Goal: Task Accomplishment & Management: Manage account settings

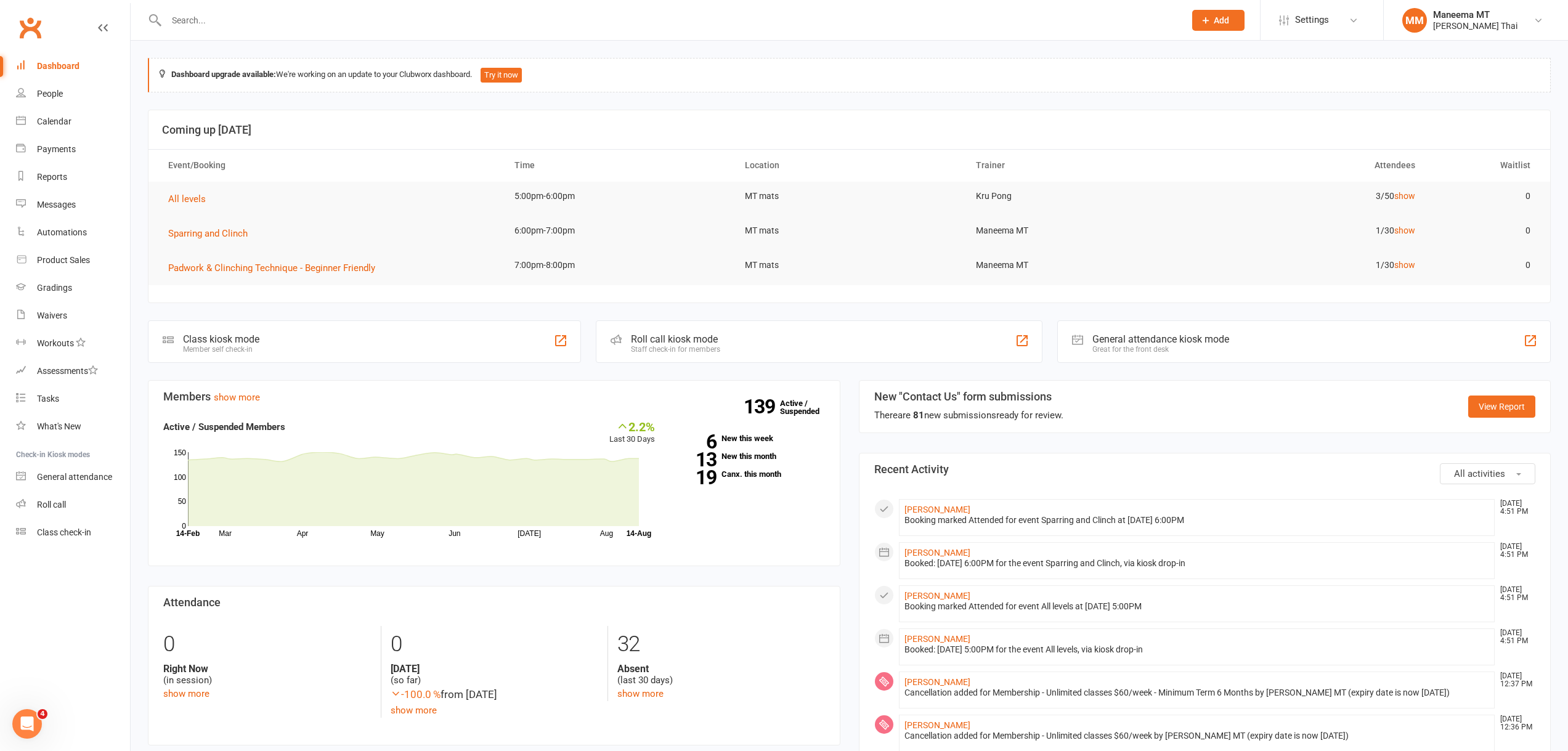
click at [352, 22] on input "text" at bounding box center [670, 20] width 1013 height 17
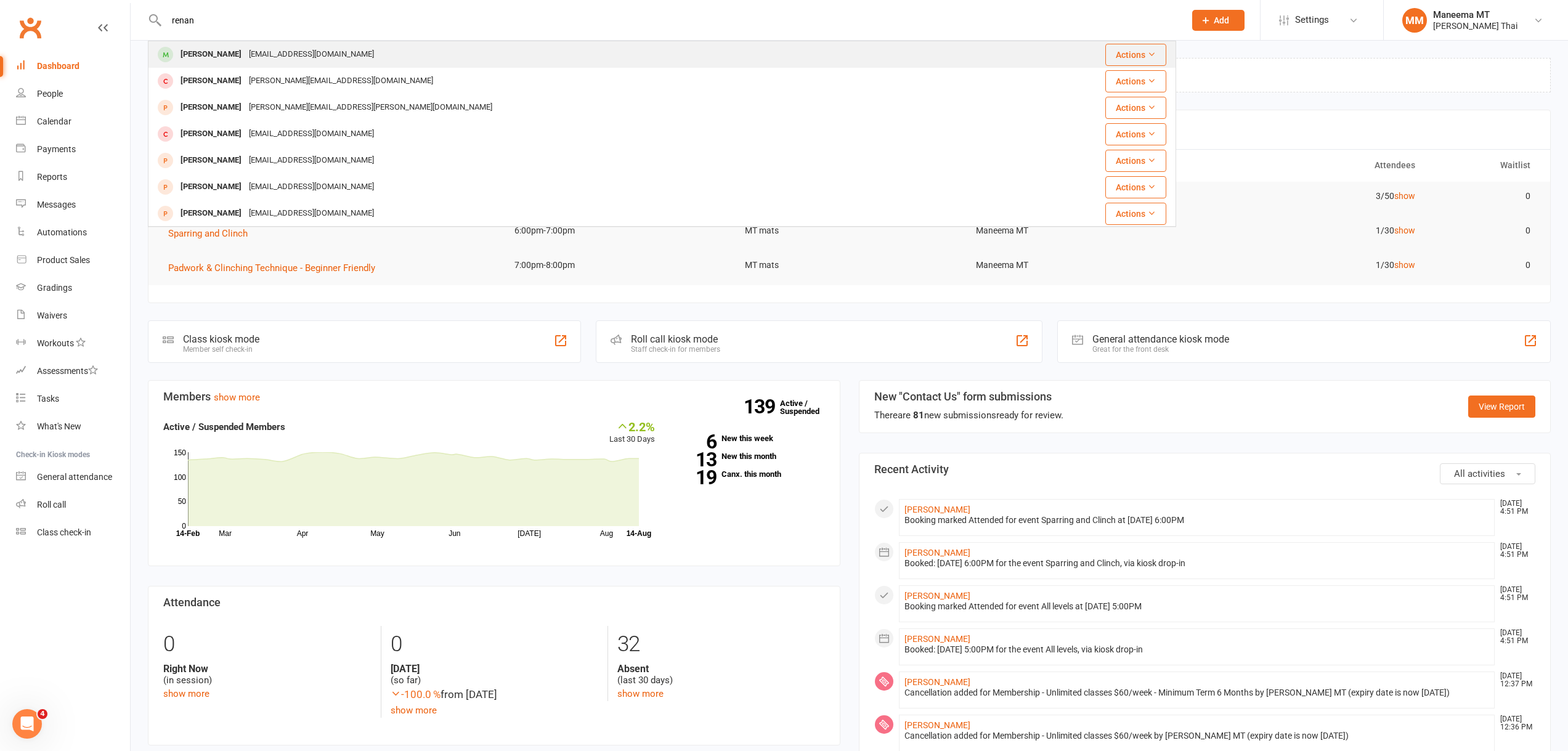
type input "renan"
click at [277, 63] on div "[EMAIL_ADDRESS][DOMAIN_NAME]" at bounding box center [312, 54] width 132 height 17
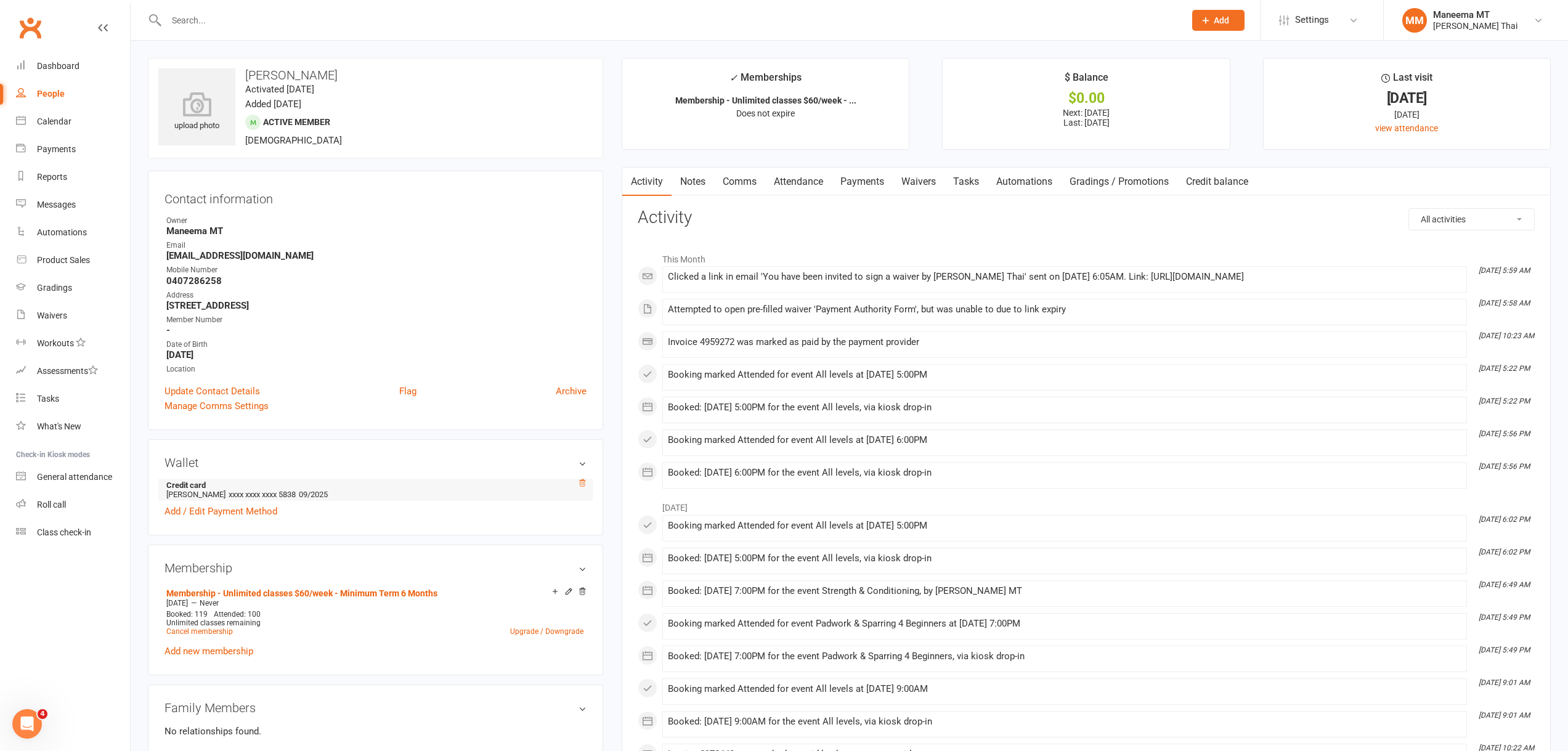
click at [579, 483] on icon at bounding box center [581, 483] width 8 height 8
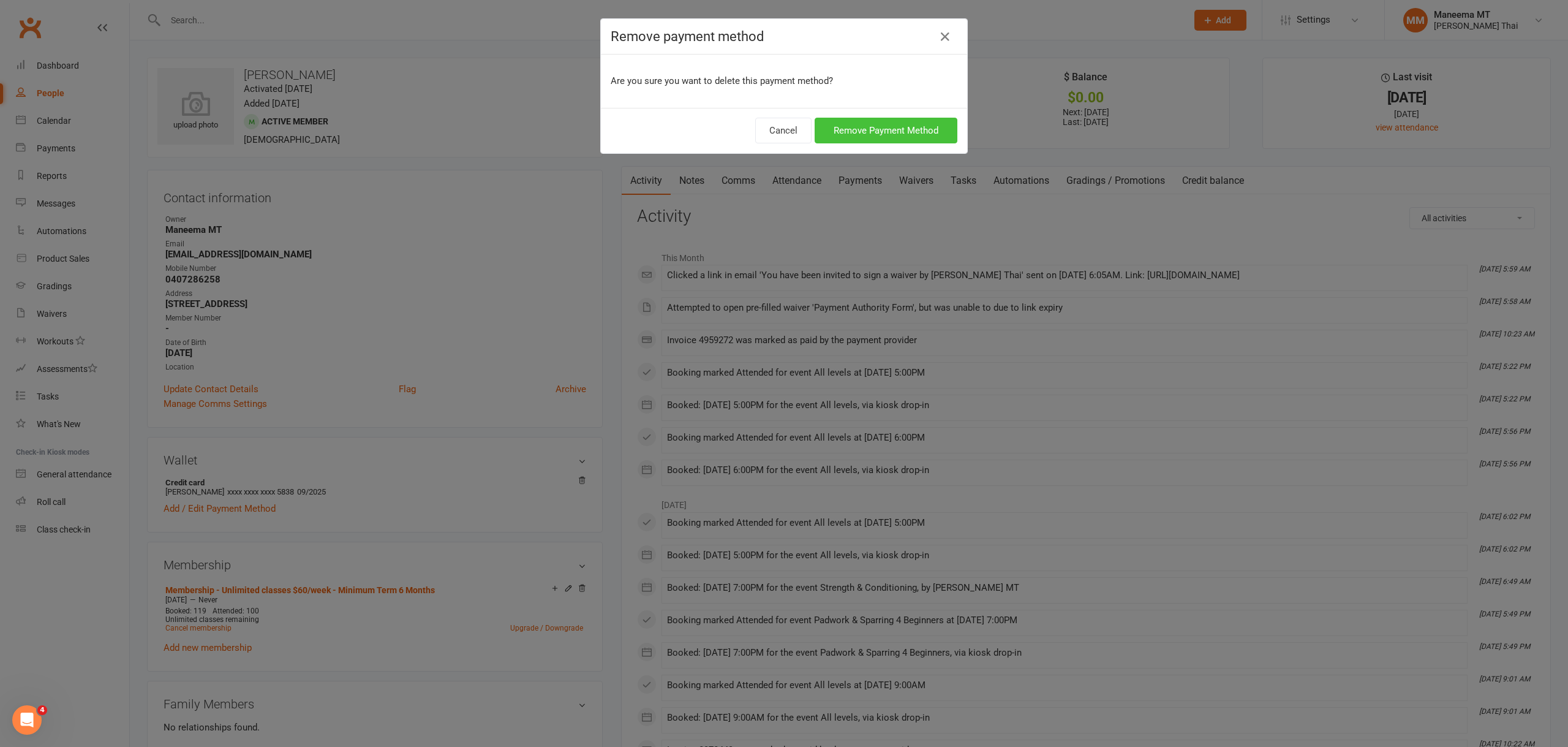
click at [858, 124] on button "Remove Payment Method" at bounding box center [886, 131] width 143 height 26
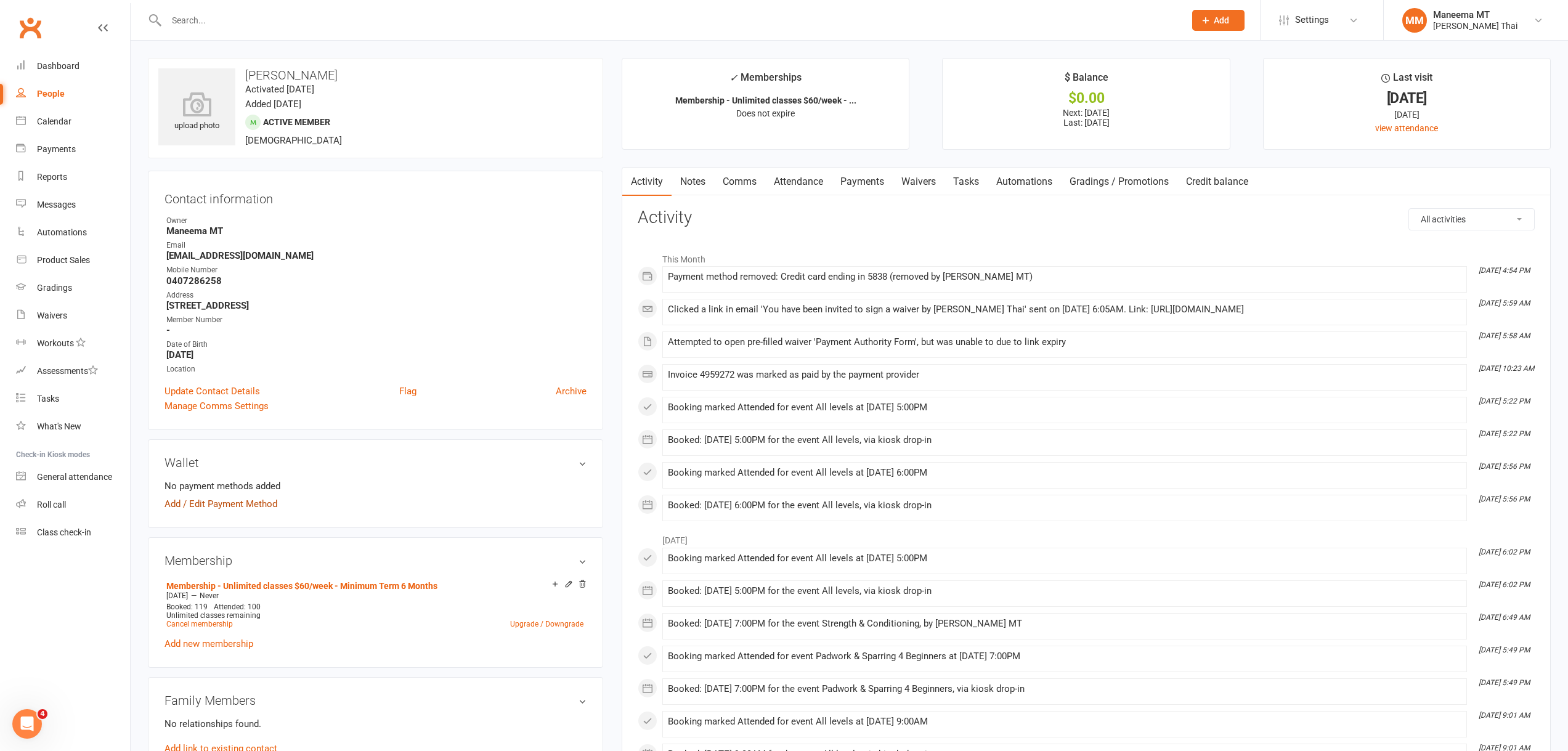
click at [181, 504] on link "Add / Edit Payment Method" at bounding box center [221, 504] width 113 height 15
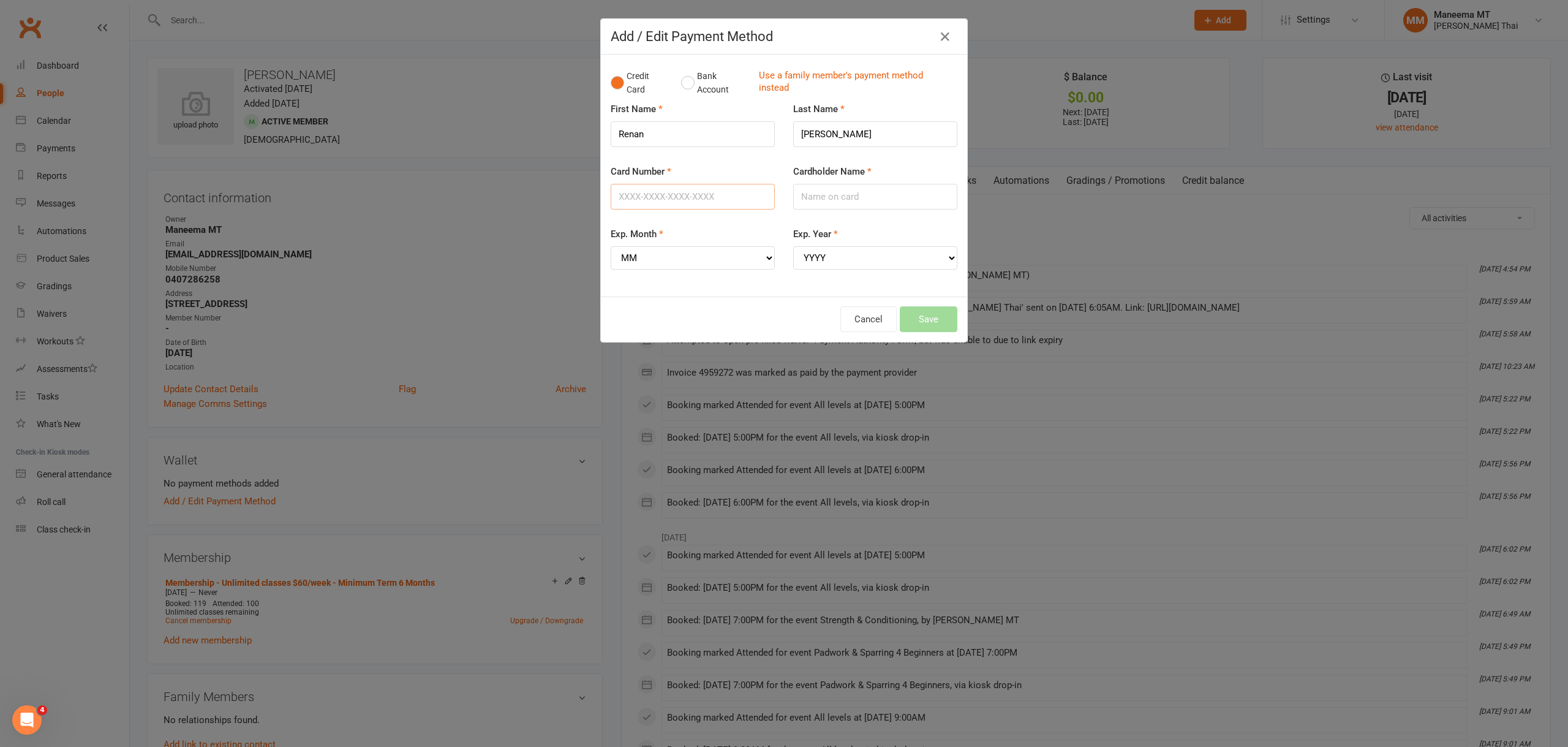
click at [636, 197] on input "Card Number" at bounding box center [693, 197] width 165 height 26
type input "[CREDIT_CARD_NUMBER]"
click at [879, 187] on input "Cardholder Name" at bounding box center [876, 197] width 165 height 26
type input "[PERSON_NAME]"
click at [748, 257] on select "MM 01 02 03 04 05 06 07 08 09 10 11 12" at bounding box center [693, 257] width 165 height 23
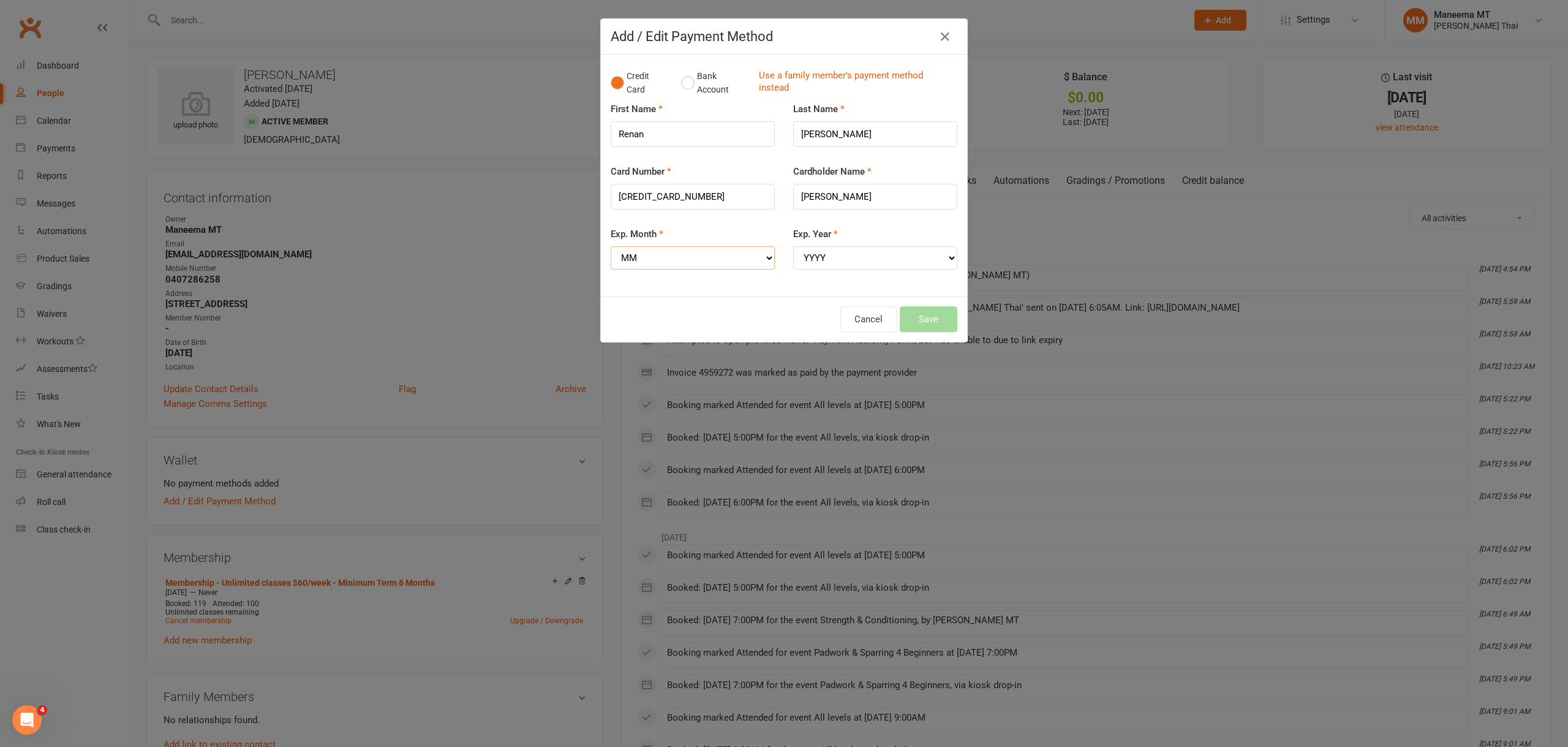
select select "08"
click at [611, 246] on select "MM 01 02 03 04 05 06 07 08 09 10 11 12" at bounding box center [693, 257] width 165 height 23
click at [840, 251] on select "YYYY 2025 2026 2027 2028 2029 2030 2031 2032 2033 2034" at bounding box center [876, 257] width 165 height 23
select select "2028"
click at [794, 246] on select "YYYY 2025 2026 2027 2028 2029 2030 2031 2032 2033 2034" at bounding box center [876, 257] width 165 height 23
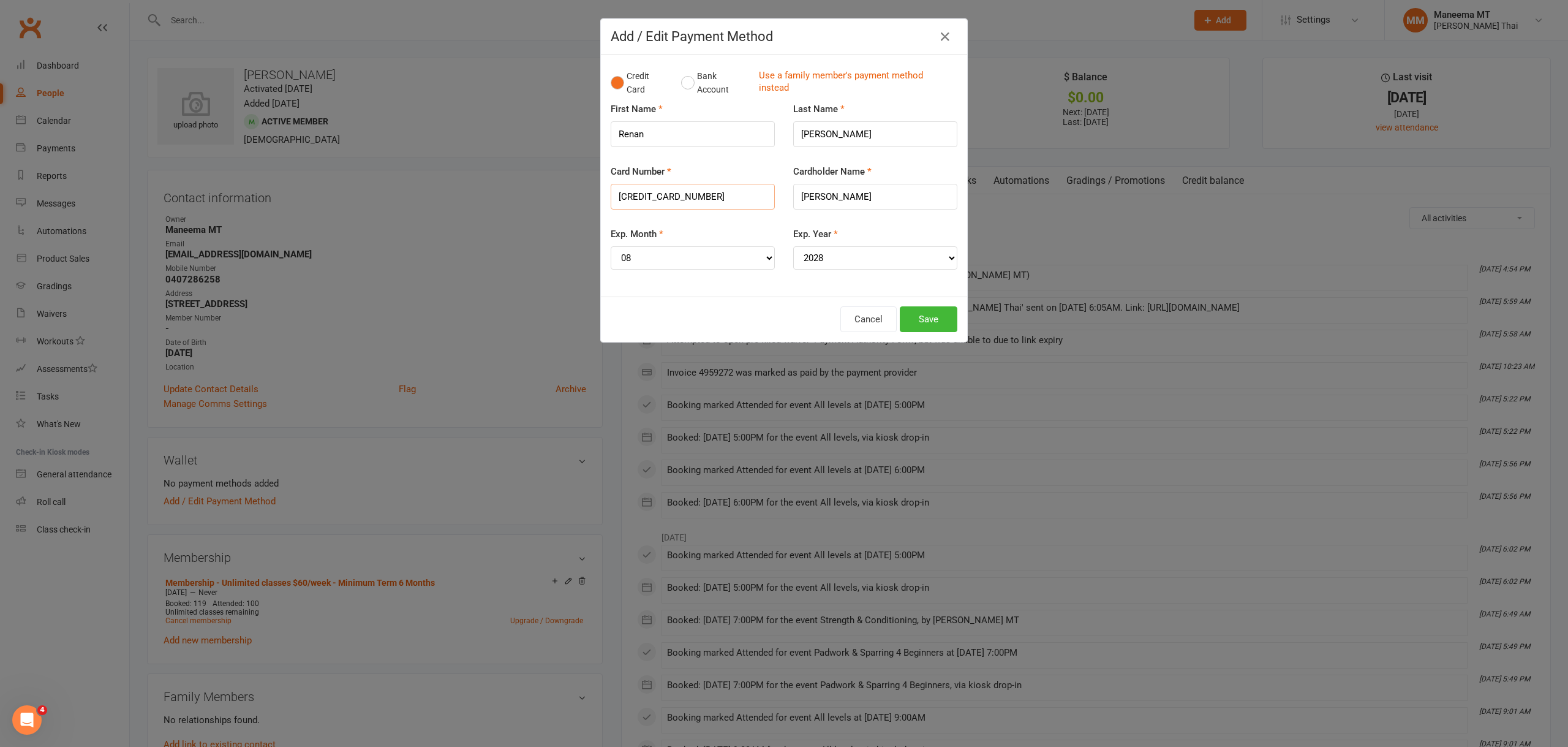
click at [635, 197] on input "[CREDIT_CARD_NUMBER]" at bounding box center [693, 197] width 165 height 26
click at [915, 322] on button "Save" at bounding box center [928, 319] width 58 height 26
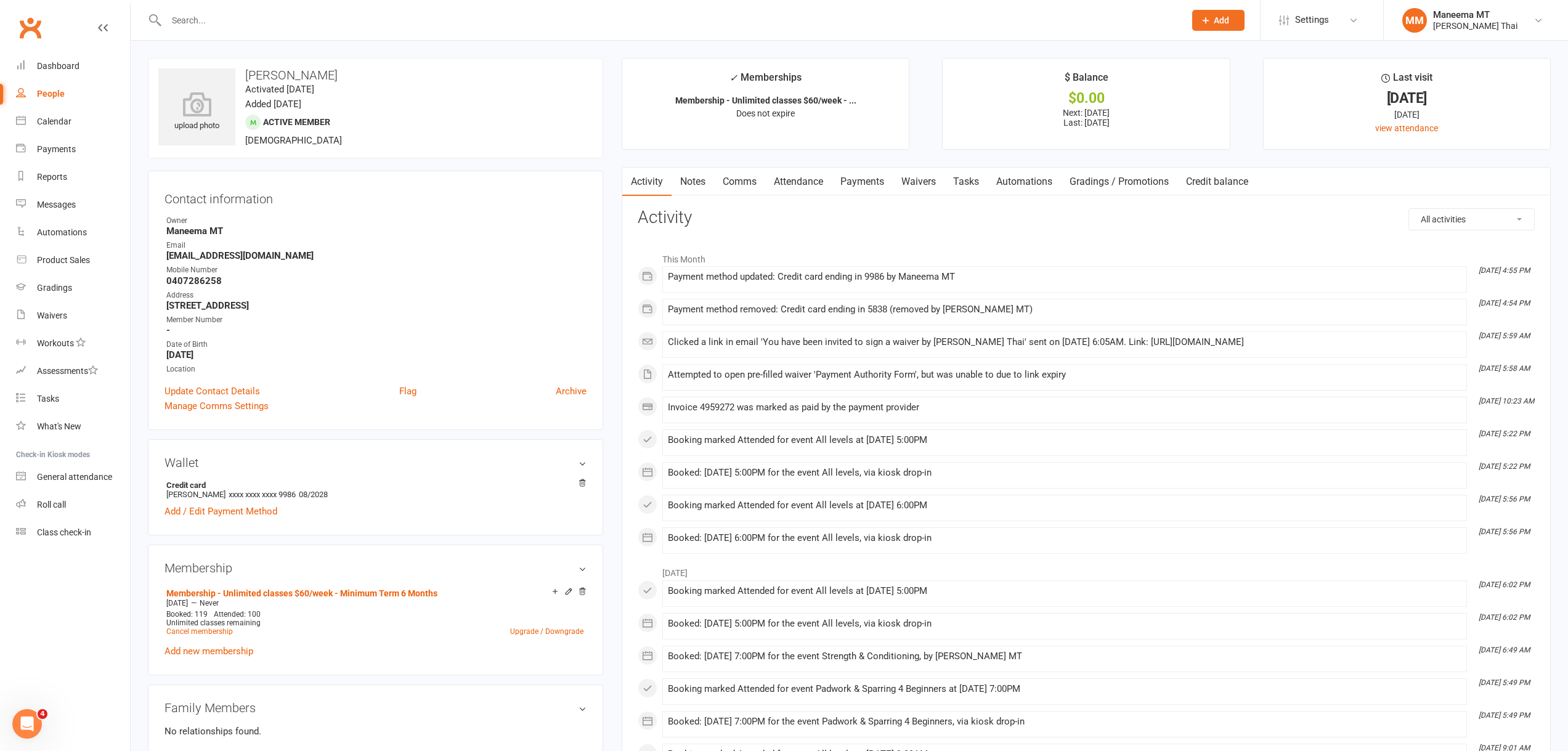
click at [275, 22] on input "text" at bounding box center [670, 20] width 1013 height 17
type input "o"
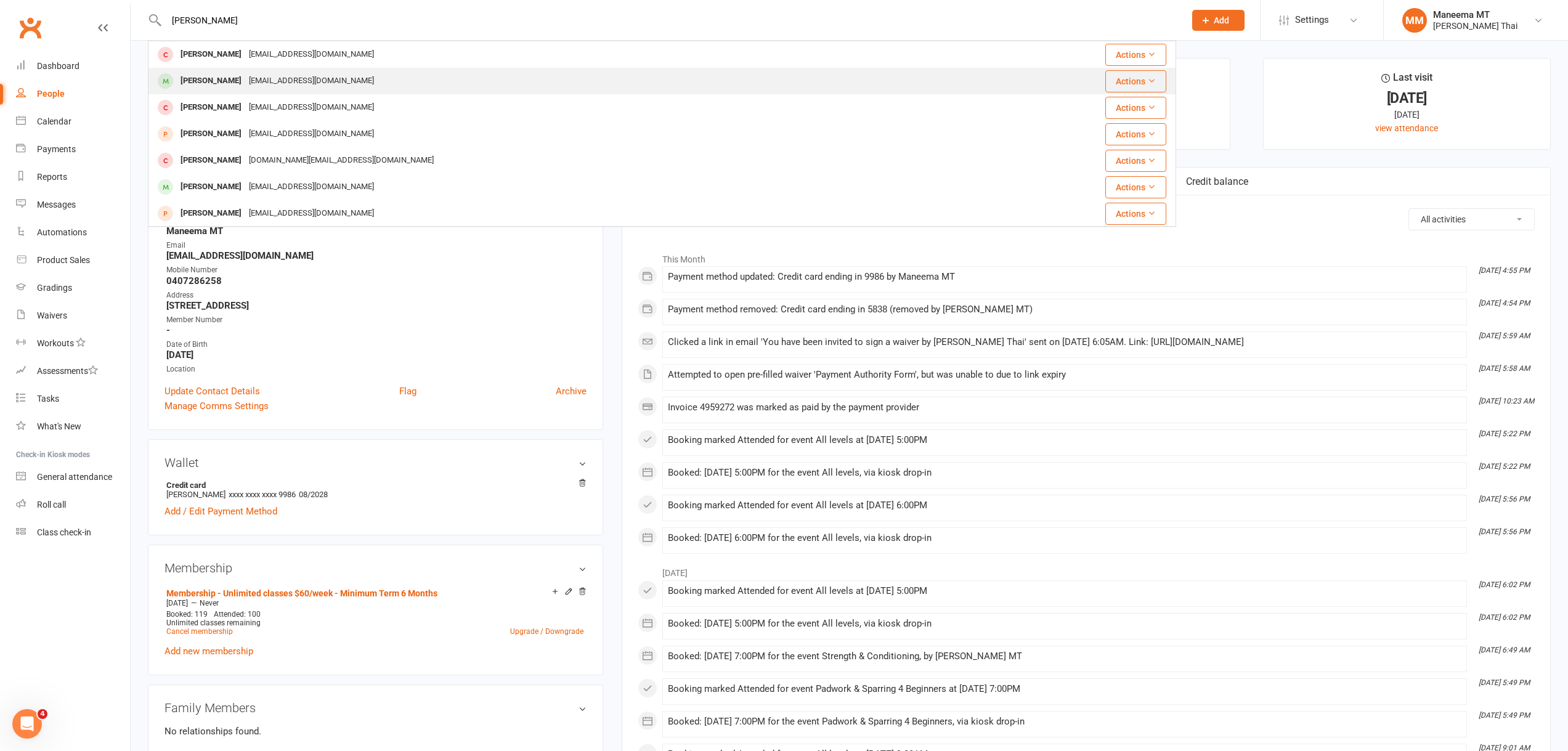
type input "[PERSON_NAME]"
click at [271, 74] on div "[EMAIL_ADDRESS][DOMAIN_NAME]" at bounding box center [312, 80] width 132 height 17
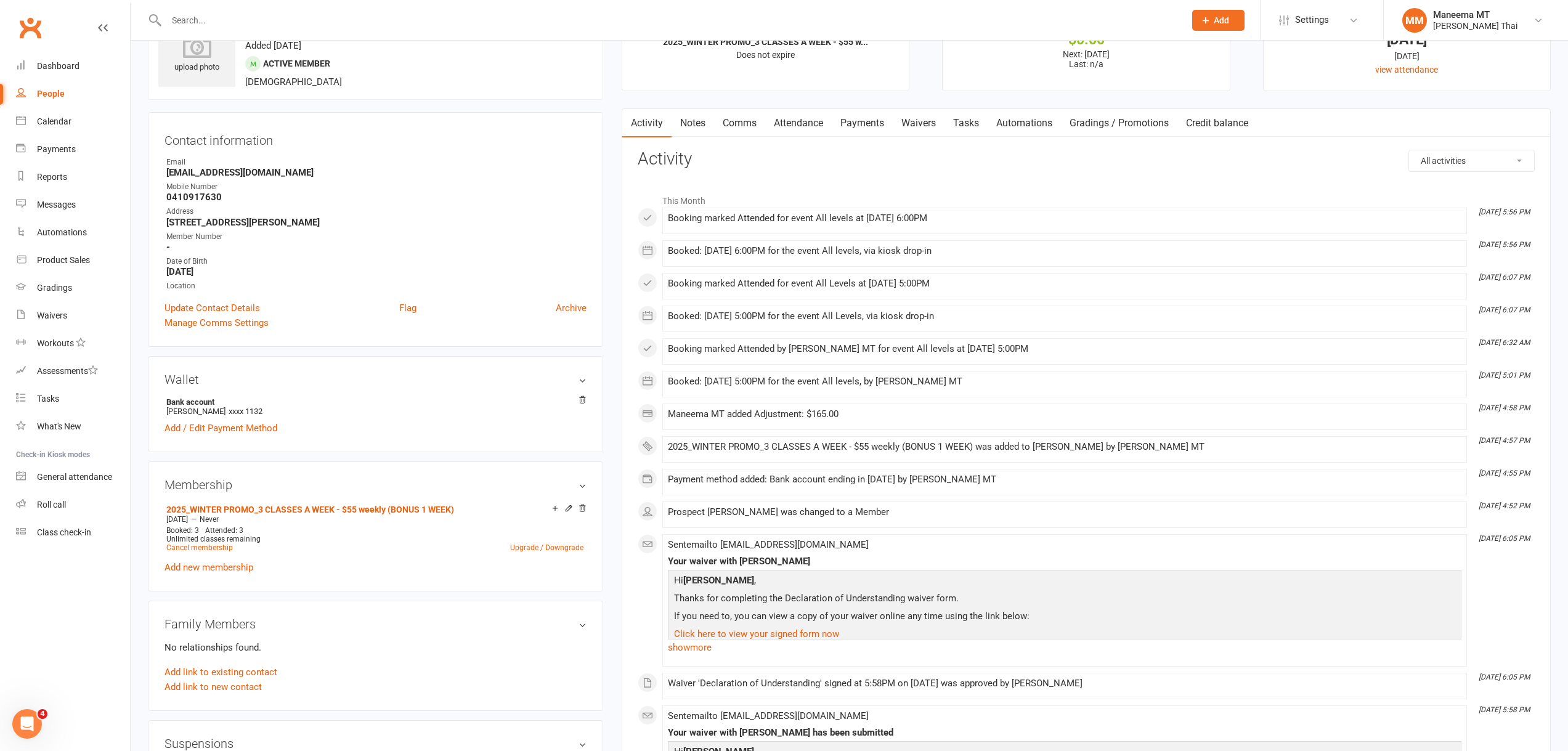
scroll to position [62, 0]
click at [803, 128] on link "Attendance" at bounding box center [798, 119] width 66 height 28
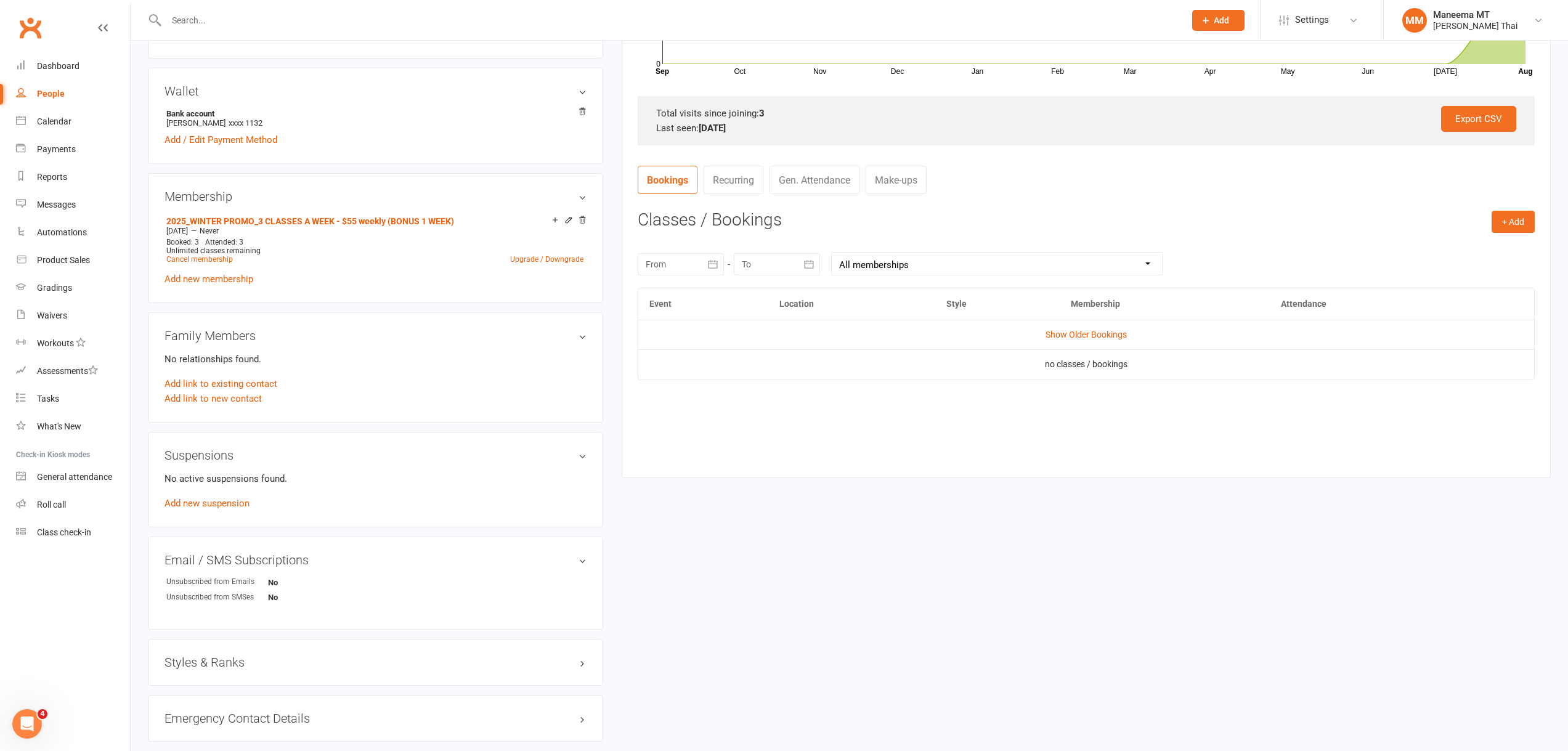
scroll to position [425, 0]
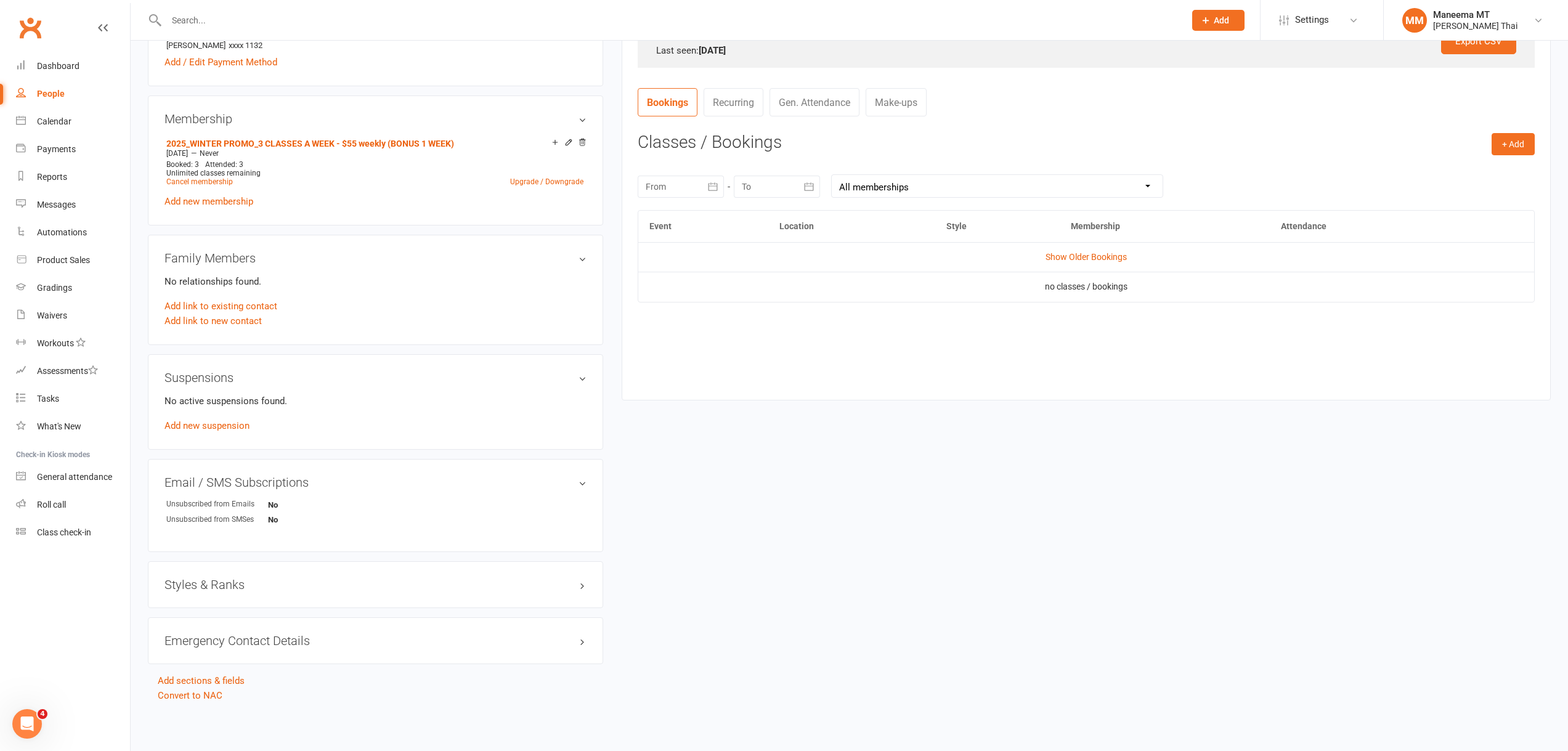
click at [716, 187] on icon "button" at bounding box center [713, 186] width 12 height 12
click at [696, 302] on button "10" at bounding box center [688, 310] width 26 height 22
click at [716, 189] on icon "button" at bounding box center [713, 186] width 9 height 8
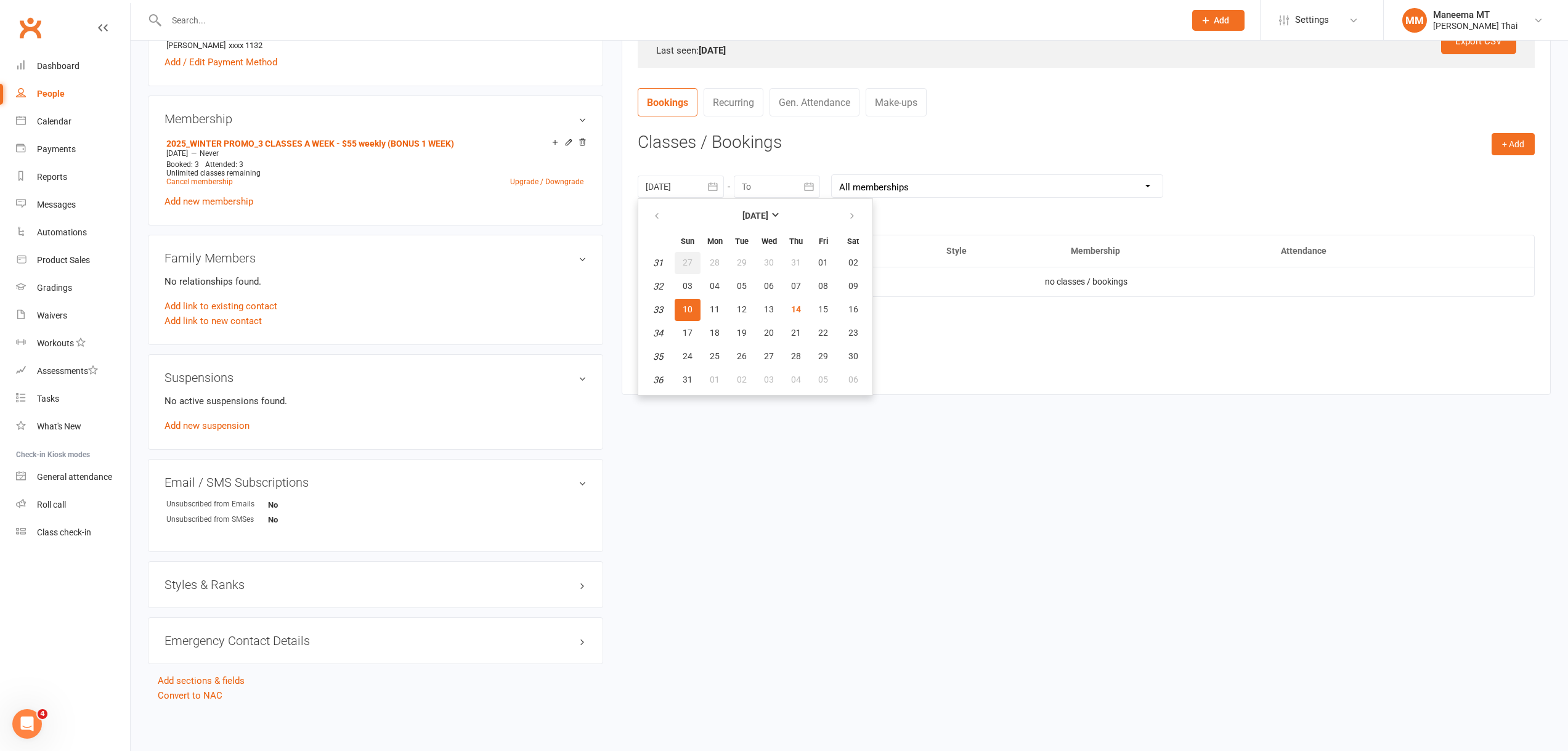
click at [686, 261] on span "27" at bounding box center [687, 262] width 10 height 10
type input "[DATE]"
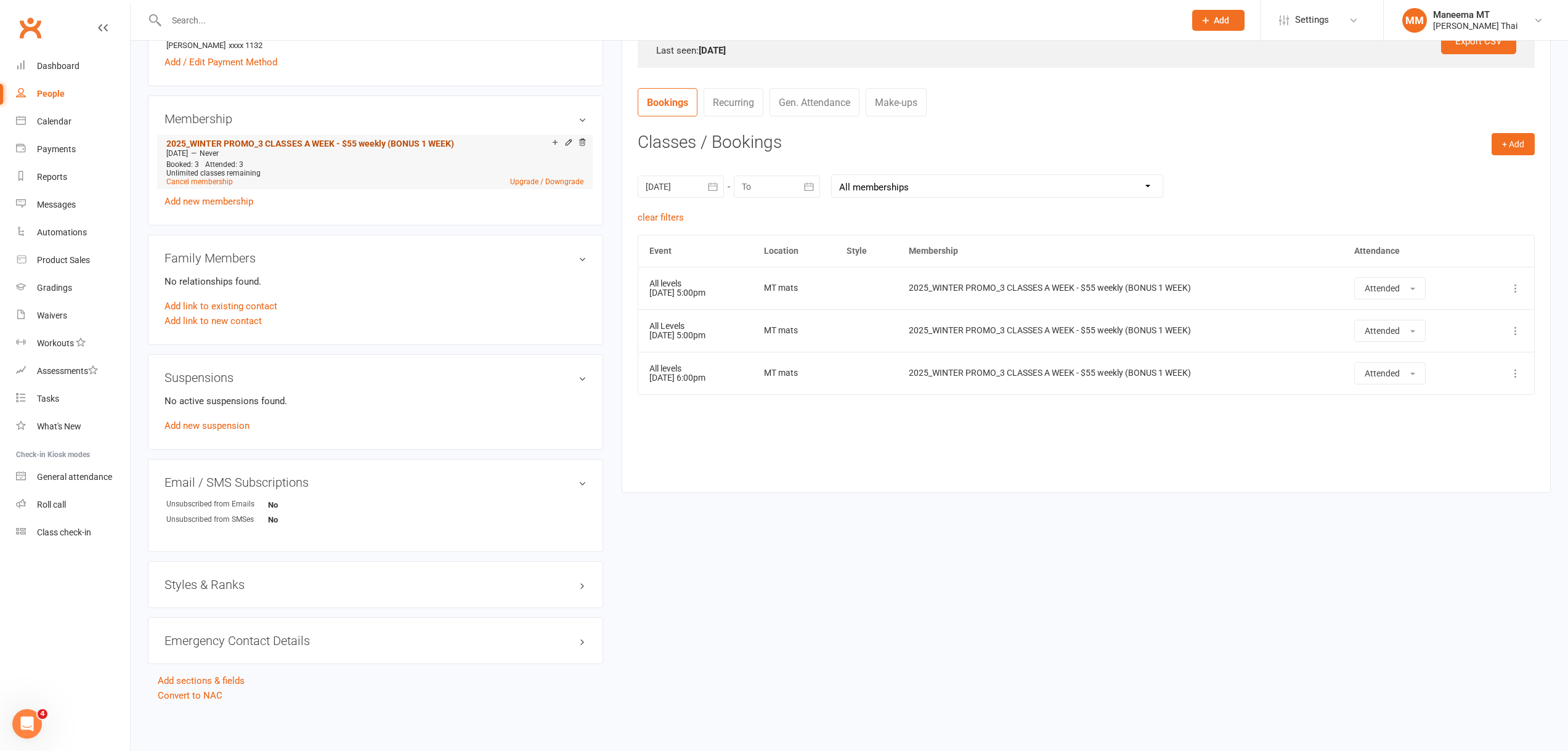
click at [327, 143] on link "2025_WINTER PROMO_3 CLASSES A WEEK - $55 weekly (BONUS 1 WEEK)" at bounding box center [310, 143] width 288 height 10
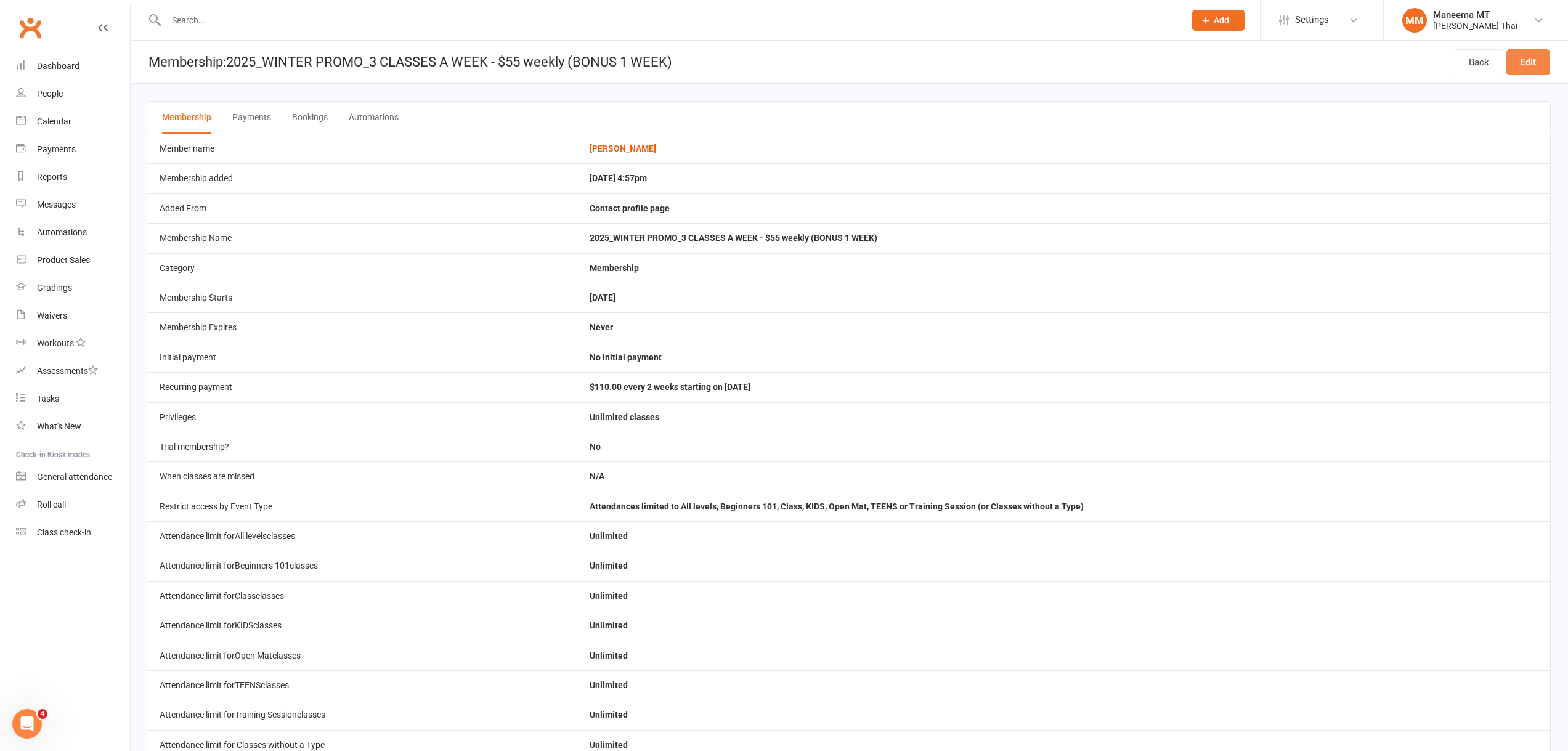
click at [1542, 64] on link "Edit" at bounding box center [1528, 63] width 44 height 26
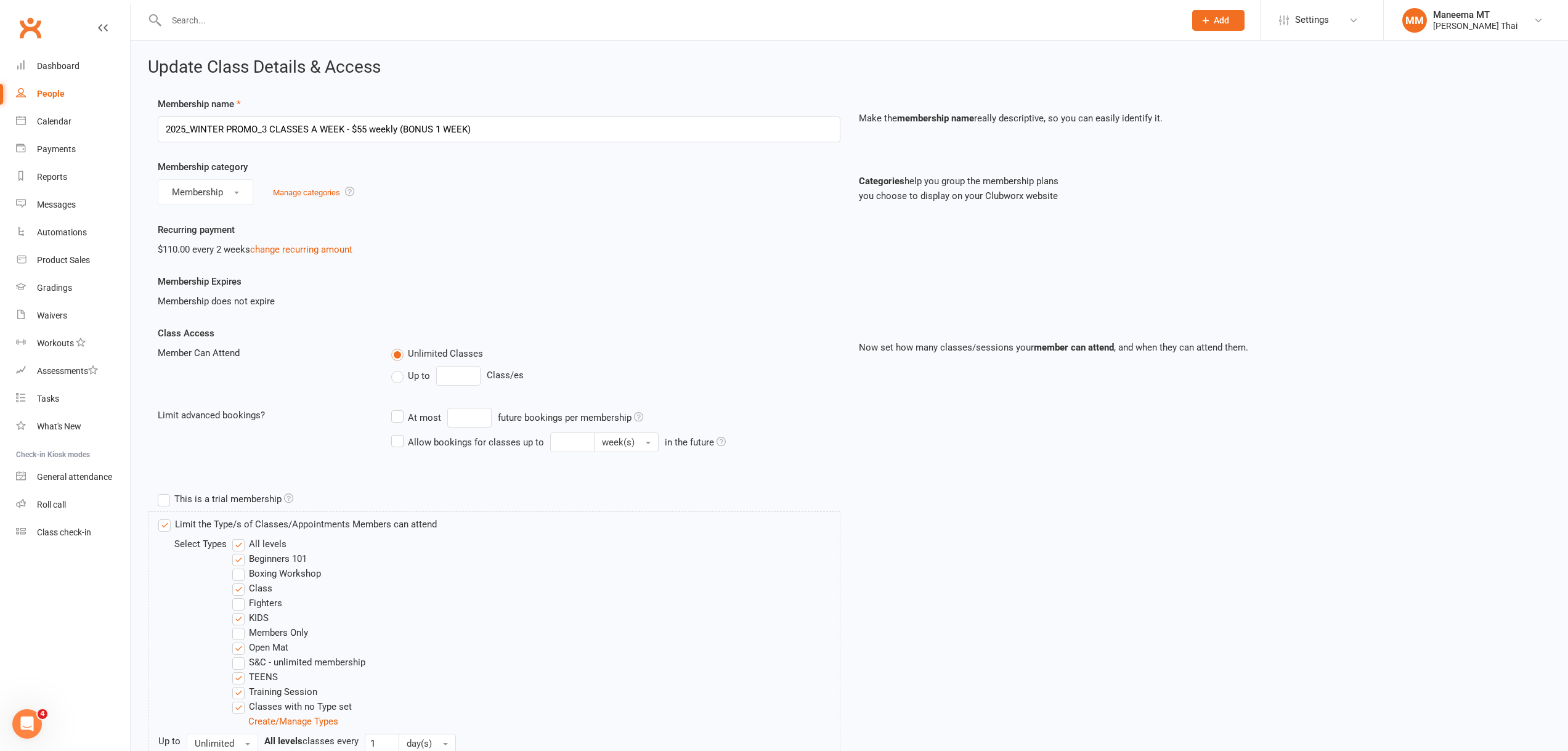
click at [421, 381] on span "Up to" at bounding box center [419, 375] width 22 height 13
click at [399, 369] on input "Up to" at bounding box center [395, 369] width 8 height 0
drag, startPoint x: 461, startPoint y: 370, endPoint x: 403, endPoint y: 383, distance: 59.4
click at [403, 383] on div "Up to 0 Class/es" at bounding box center [615, 375] width 449 height 19
type input "3"
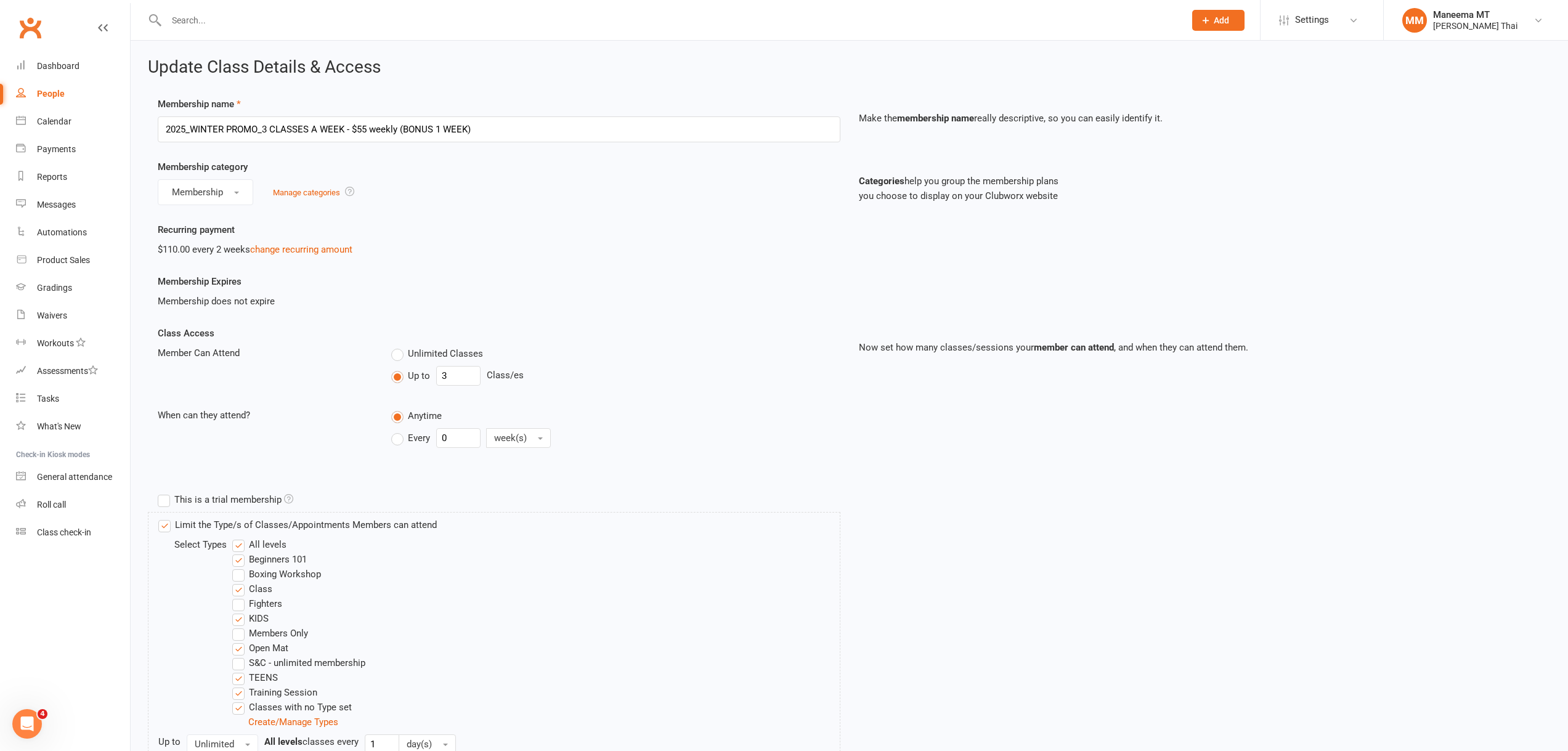
click at [402, 437] on label "Every" at bounding box center [410, 438] width 39 height 15
click at [399, 428] on input "Every" at bounding box center [395, 428] width 8 height 0
click at [449, 434] on input "0" at bounding box center [458, 438] width 44 height 19
drag, startPoint x: 449, startPoint y: 434, endPoint x: 430, endPoint y: 436, distance: 19.1
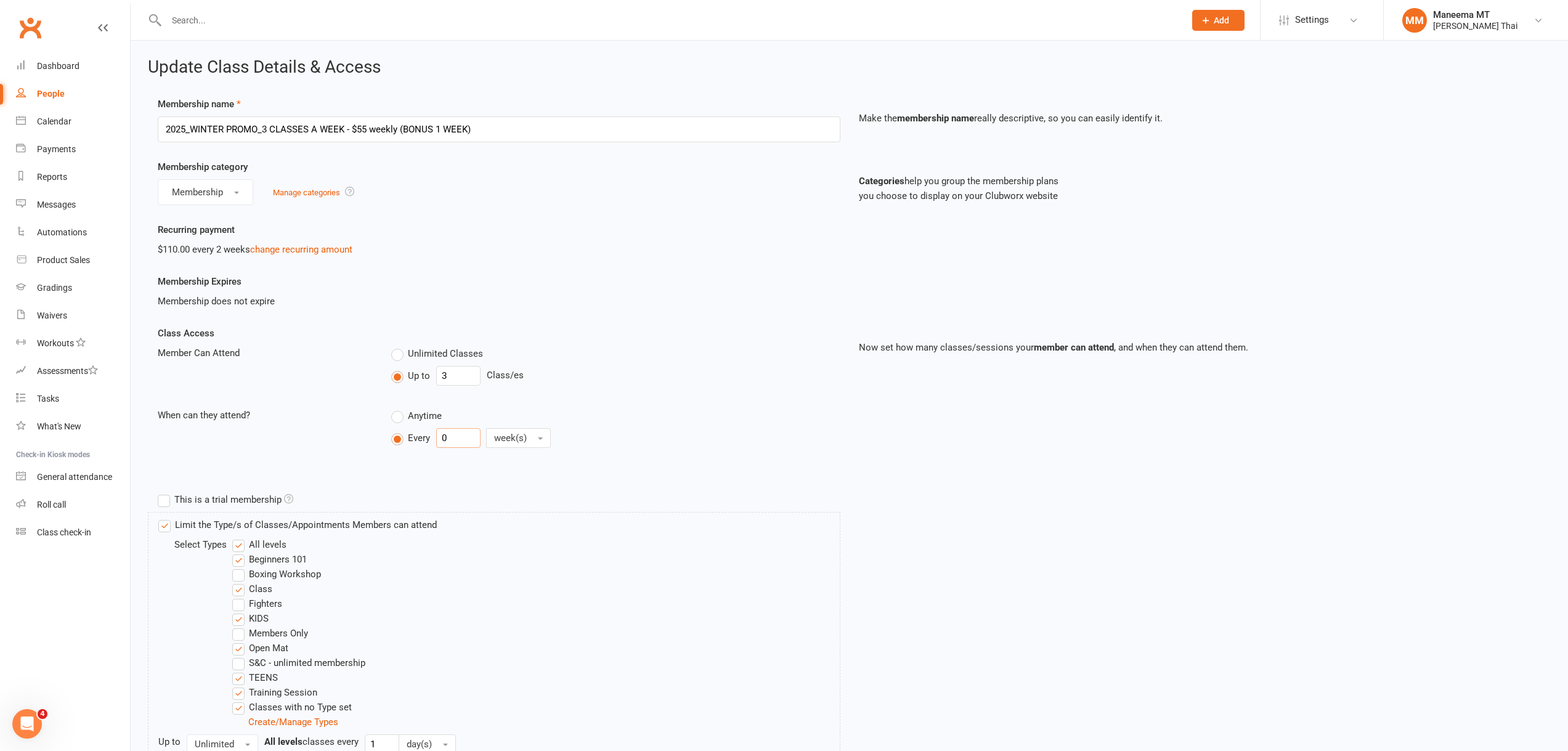
click at [430, 436] on div "Every 0 week(s)" at bounding box center [476, 438] width 172 height 19
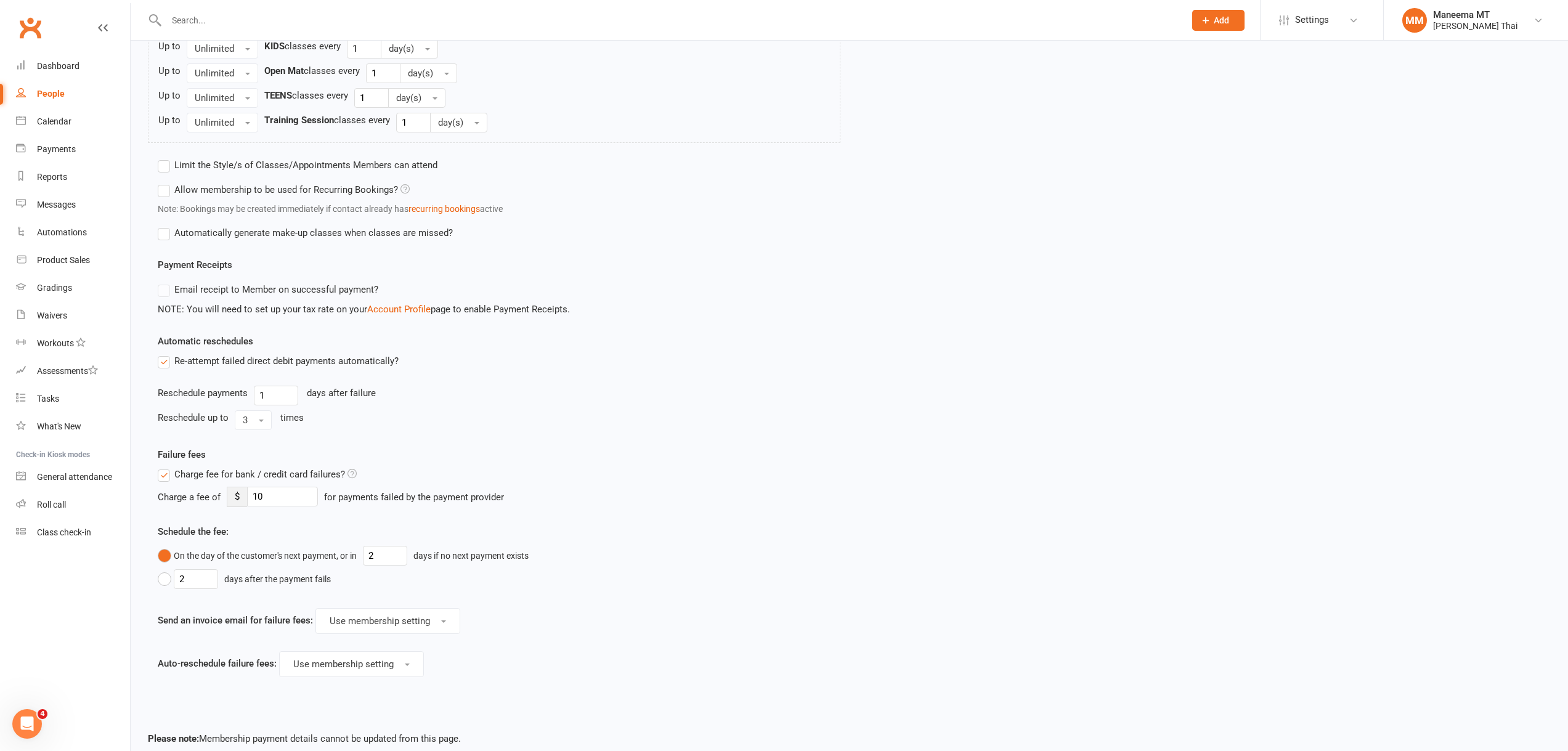
scroll to position [836, 0]
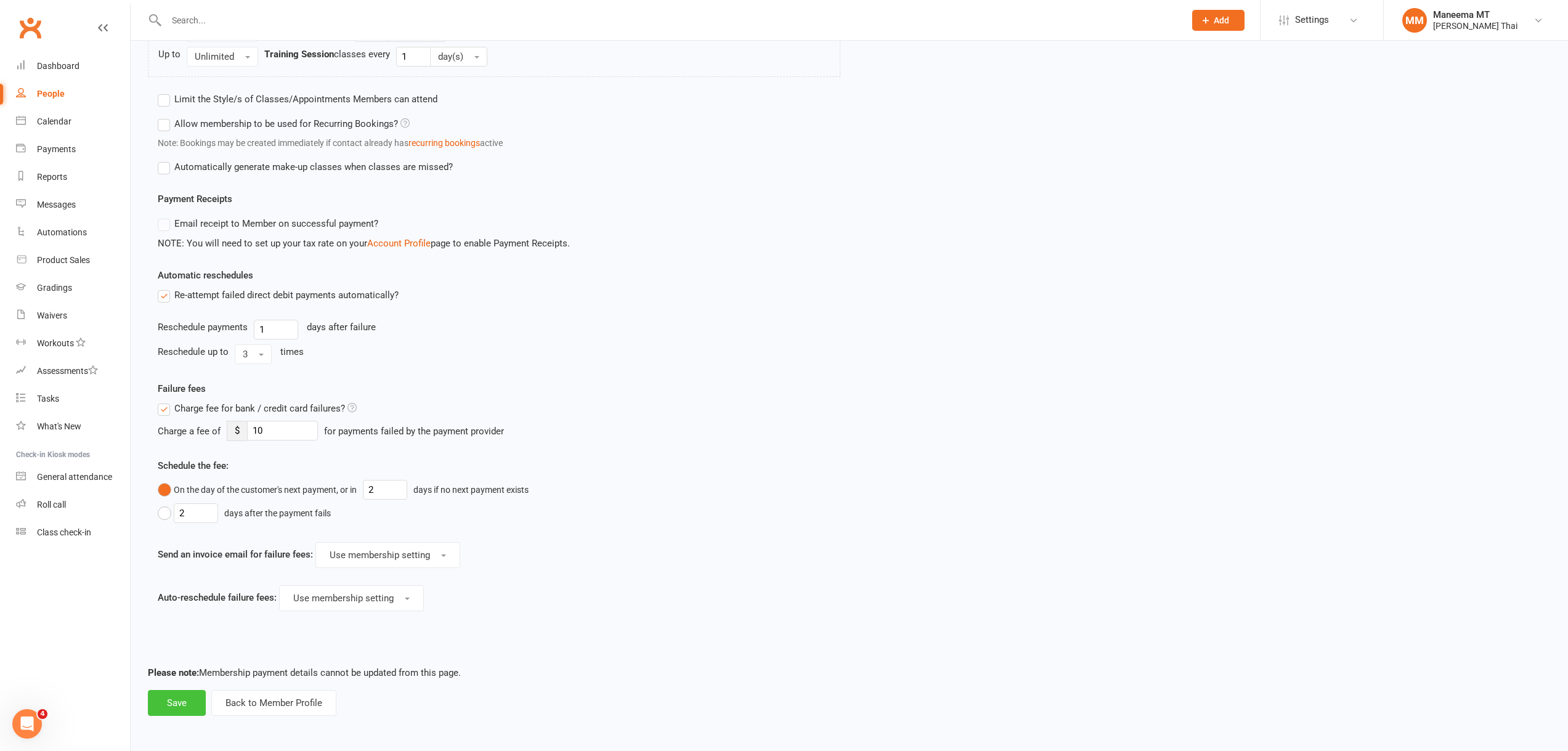
type input "1"
click at [193, 693] on button "Save" at bounding box center [177, 702] width 58 height 26
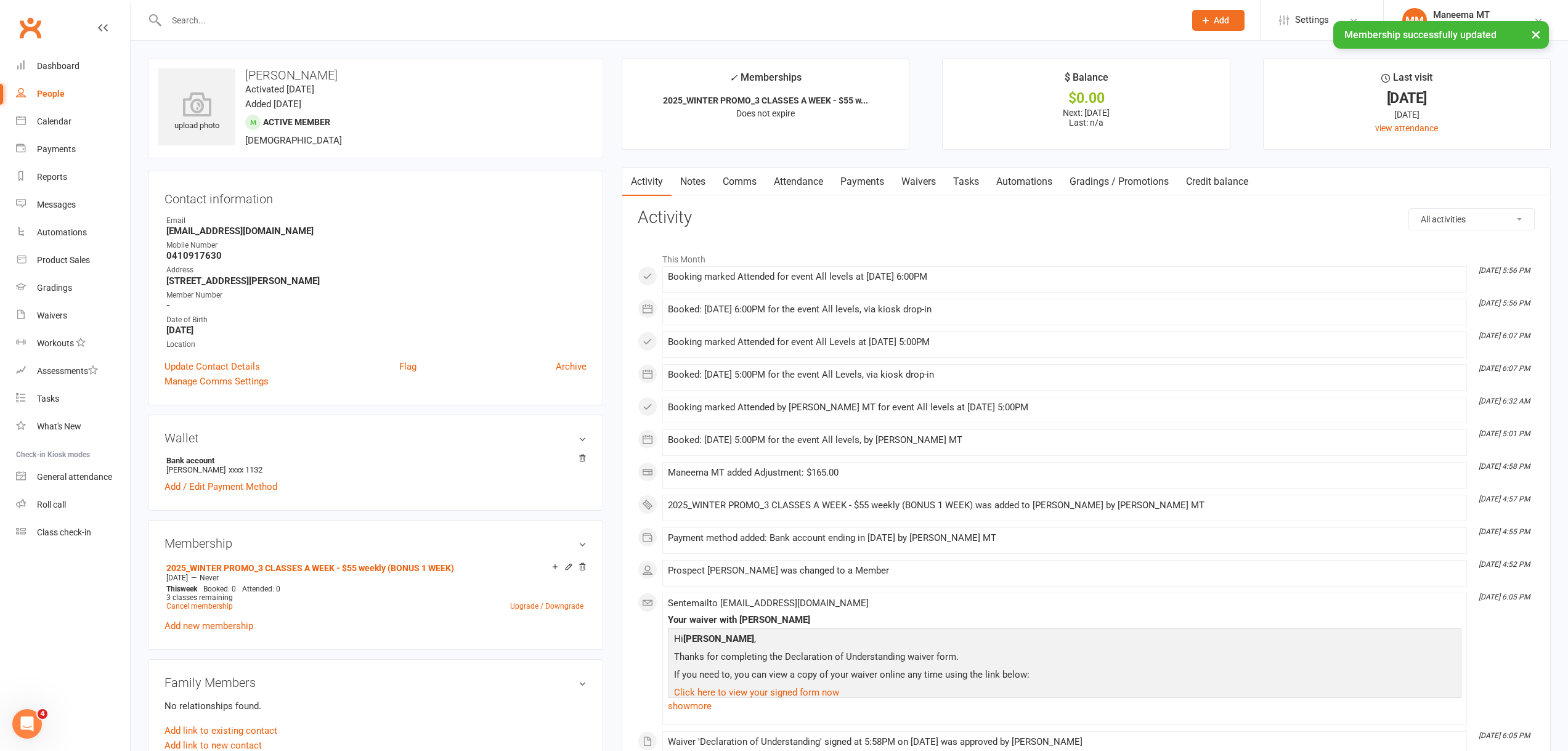
click at [879, 184] on link "Payments" at bounding box center [863, 181] width 61 height 28
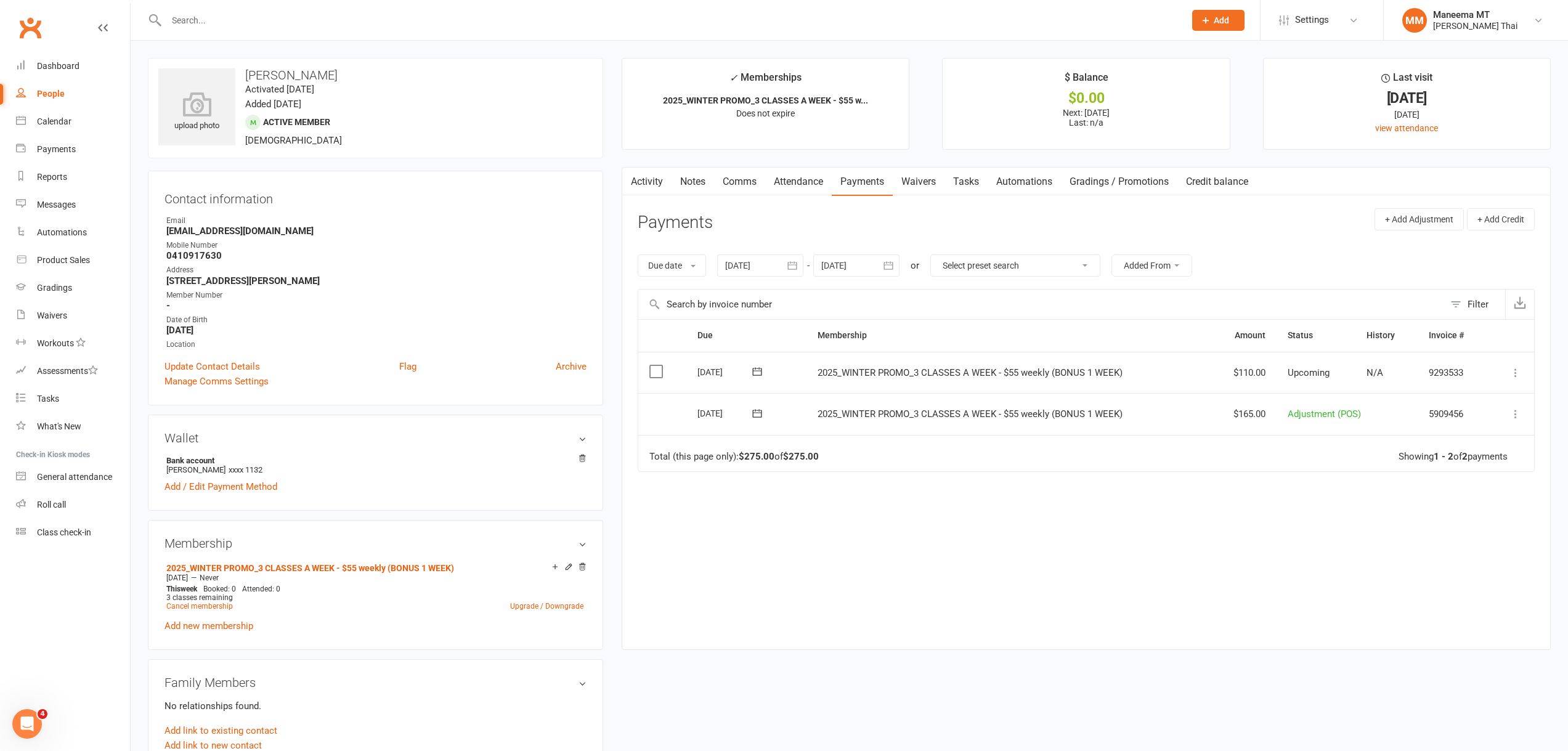
click at [761, 415] on icon at bounding box center [757, 413] width 12 height 12
click at [1084, 582] on div "Due Contact Membership Amount Status History Invoice # Select this [DATE] [PERS…" at bounding box center [1086, 474] width 898 height 312
click at [72, 131] on link "Calendar" at bounding box center [73, 121] width 114 height 28
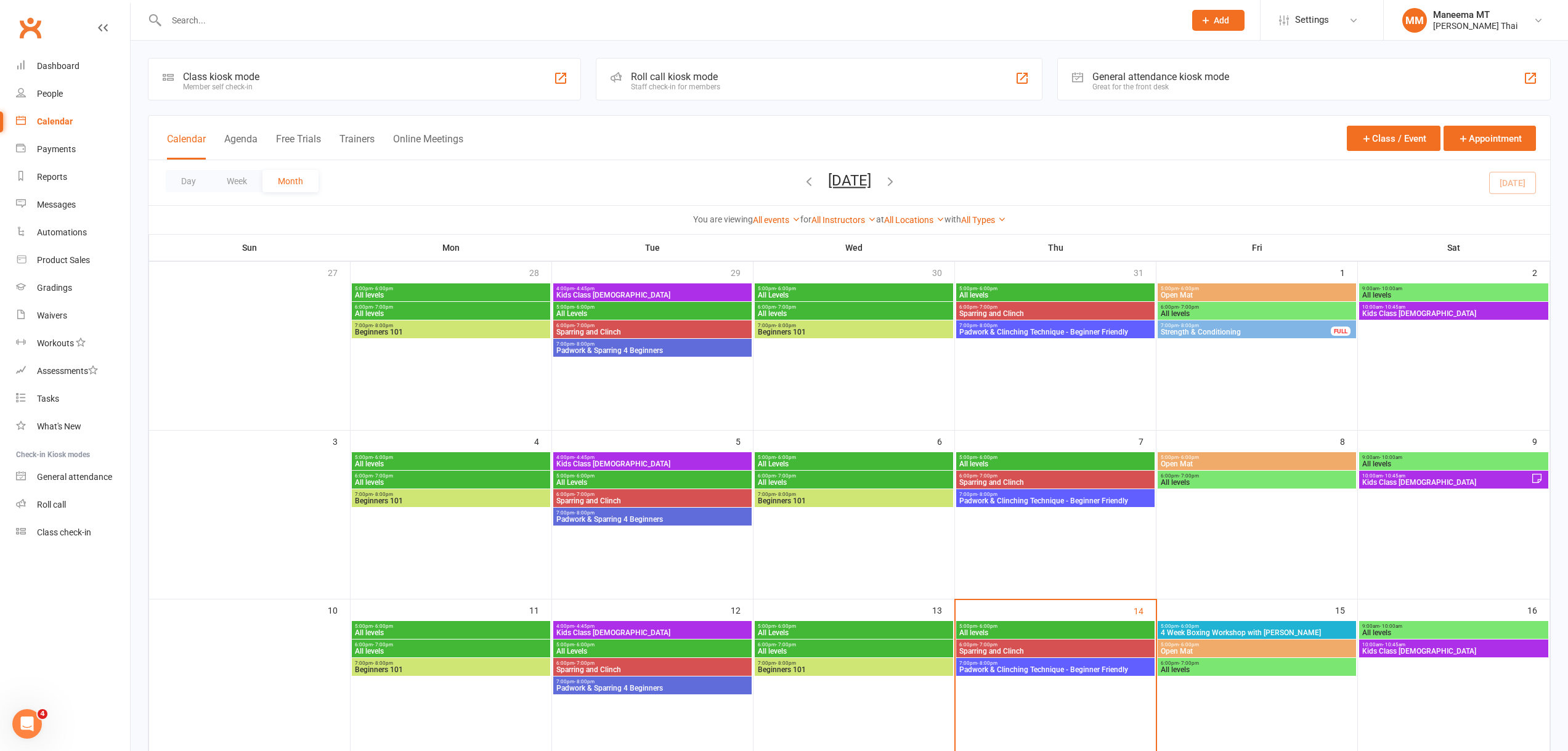
click at [979, 620] on div "5:00pm - 6:00pm All levels" at bounding box center [1056, 629] width 199 height 17
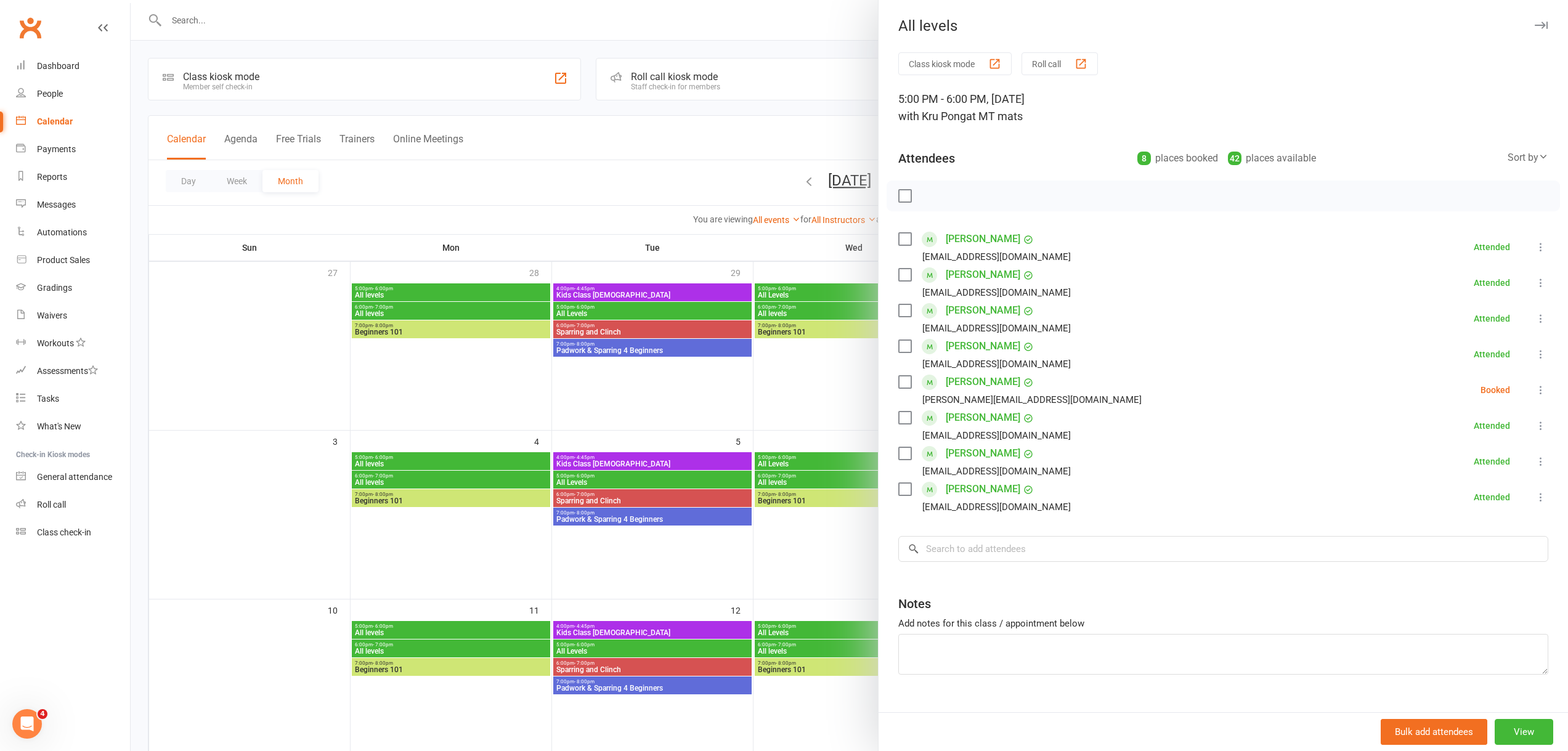
click at [833, 19] on div at bounding box center [849, 375] width 1437 height 751
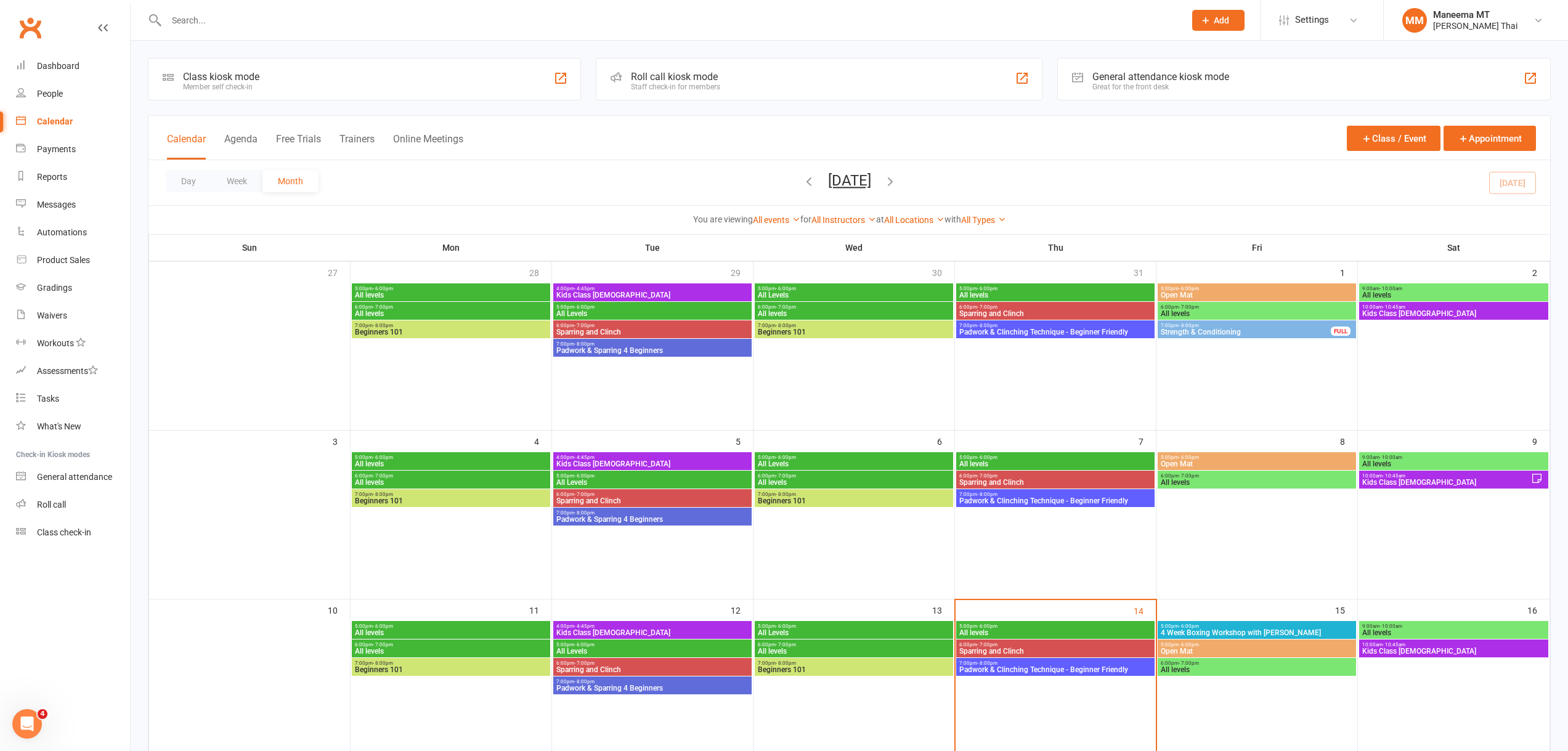
click at [1221, 12] on button "Add" at bounding box center [1218, 20] width 52 height 21
click at [1181, 54] on link "Prospect" at bounding box center [1205, 54] width 109 height 28
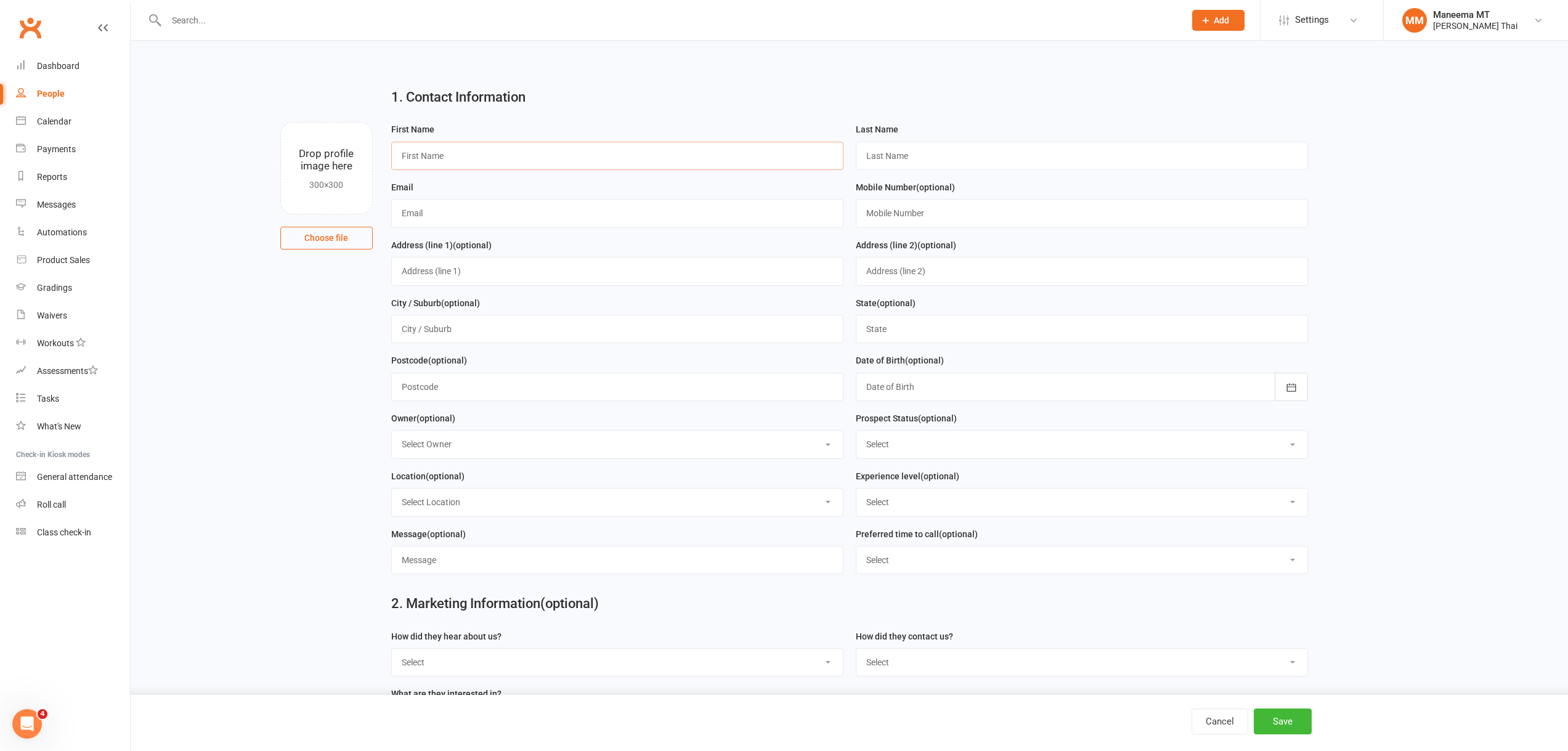
click at [565, 165] on input "text" at bounding box center [617, 155] width 452 height 28
type input "Sanj"
type input "[EMAIL_ADDRESS][DOMAIN_NAME]"
drag, startPoint x: 990, startPoint y: 164, endPoint x: 850, endPoint y: 171, distance: 140.2
click at [850, 171] on div "Last Name [PERSON_NAME][EMAIL_ADDRESS][DOMAIN_NAME]" at bounding box center [1082, 151] width 464 height 58
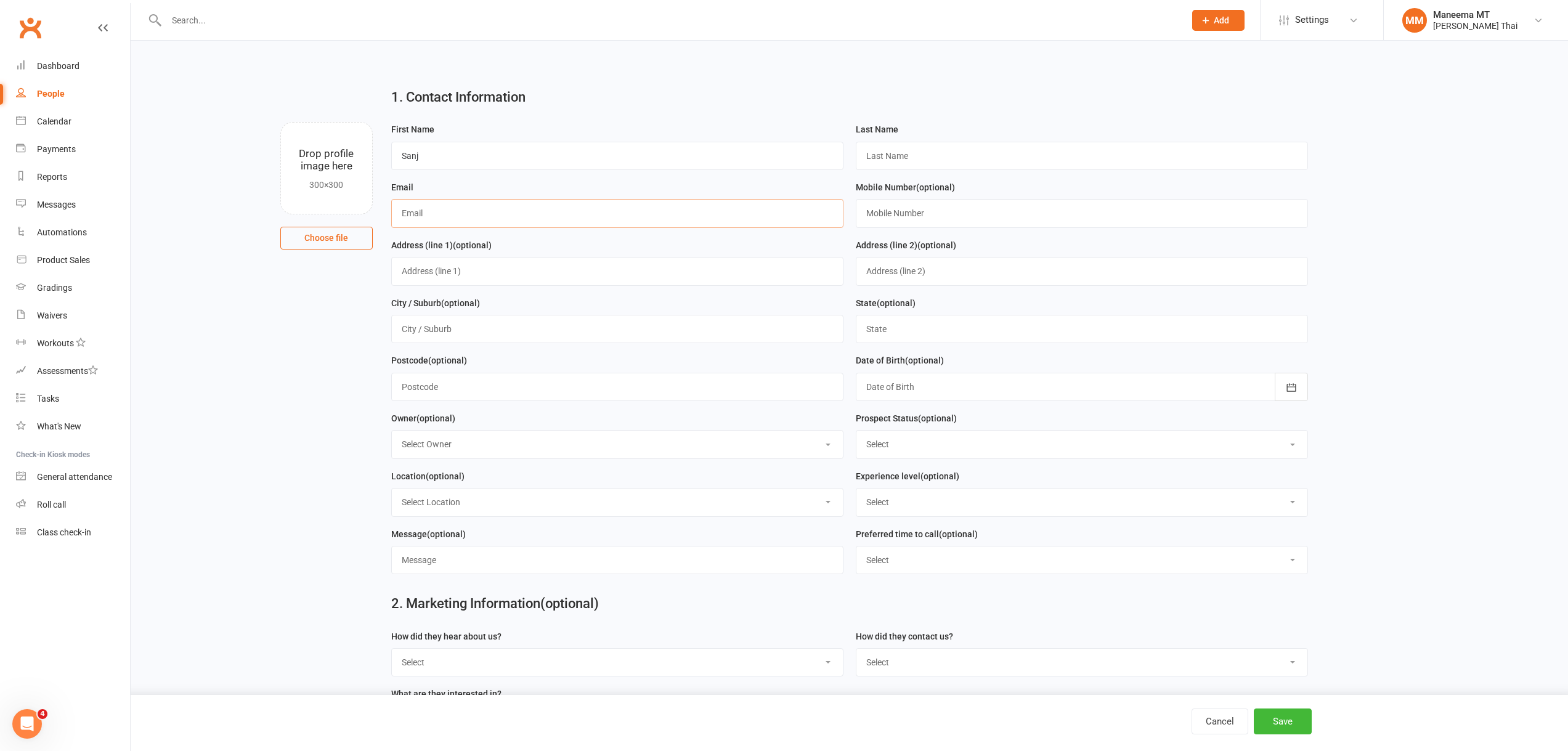
click at [524, 203] on input "text" at bounding box center [617, 212] width 452 height 28
paste input "[EMAIL_ADDRESS][DOMAIN_NAME]"
click at [403, 212] on input "[EMAIL_ADDRESS][DOMAIN_NAME]" at bounding box center [617, 212] width 452 height 28
type input "[EMAIL_ADDRESS][DOMAIN_NAME]"
click at [880, 156] on input "text" at bounding box center [1082, 155] width 452 height 28
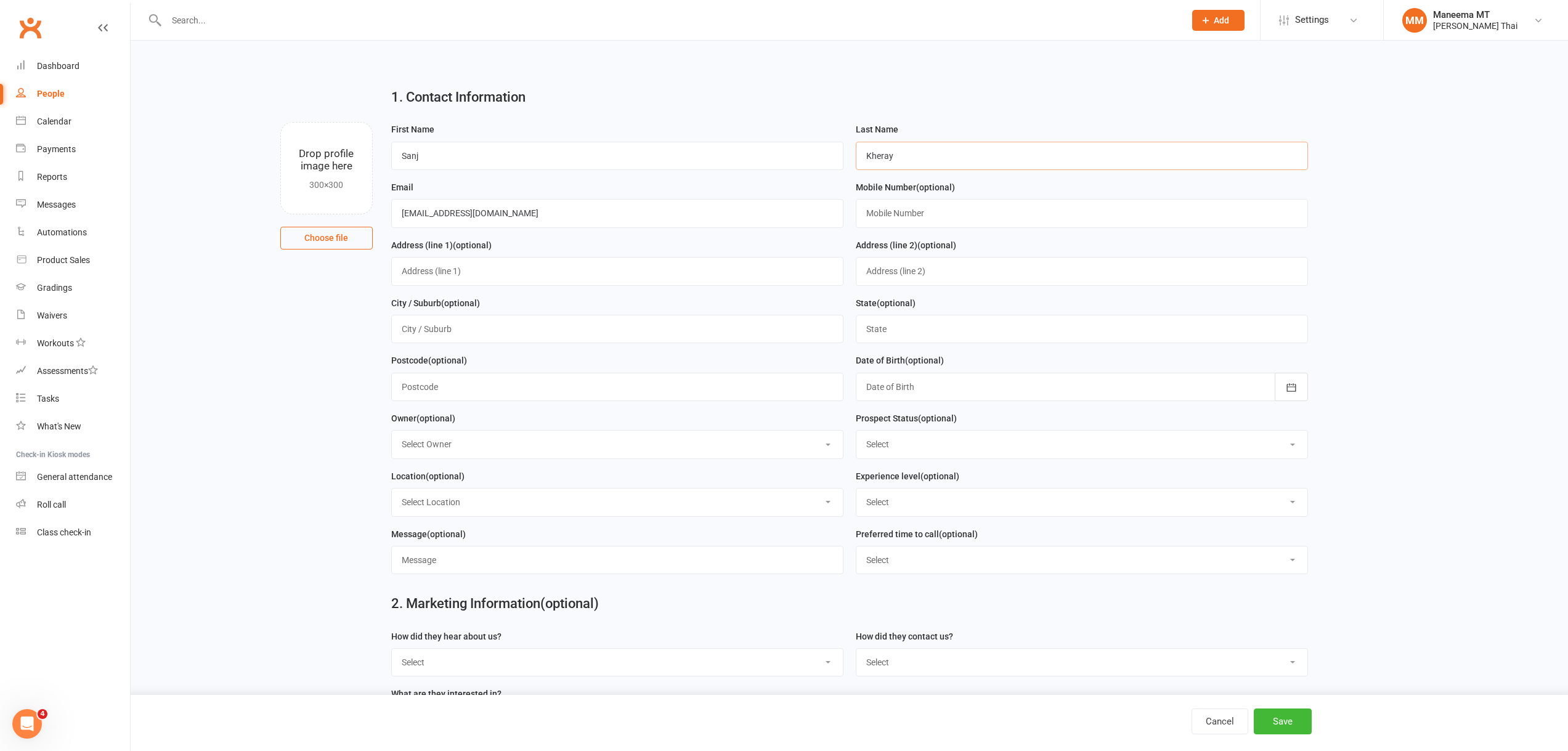
type input "Kheray"
click at [899, 211] on input "text" at bounding box center [1082, 212] width 452 height 28
type input "0433699030"
click at [1193, 28] on button "Add" at bounding box center [1218, 20] width 52 height 21
click at [1352, 135] on main "1. Contact Information Drop profile image here 300×300 Choose file First Name […" at bounding box center [850, 432] width 1403 height 711
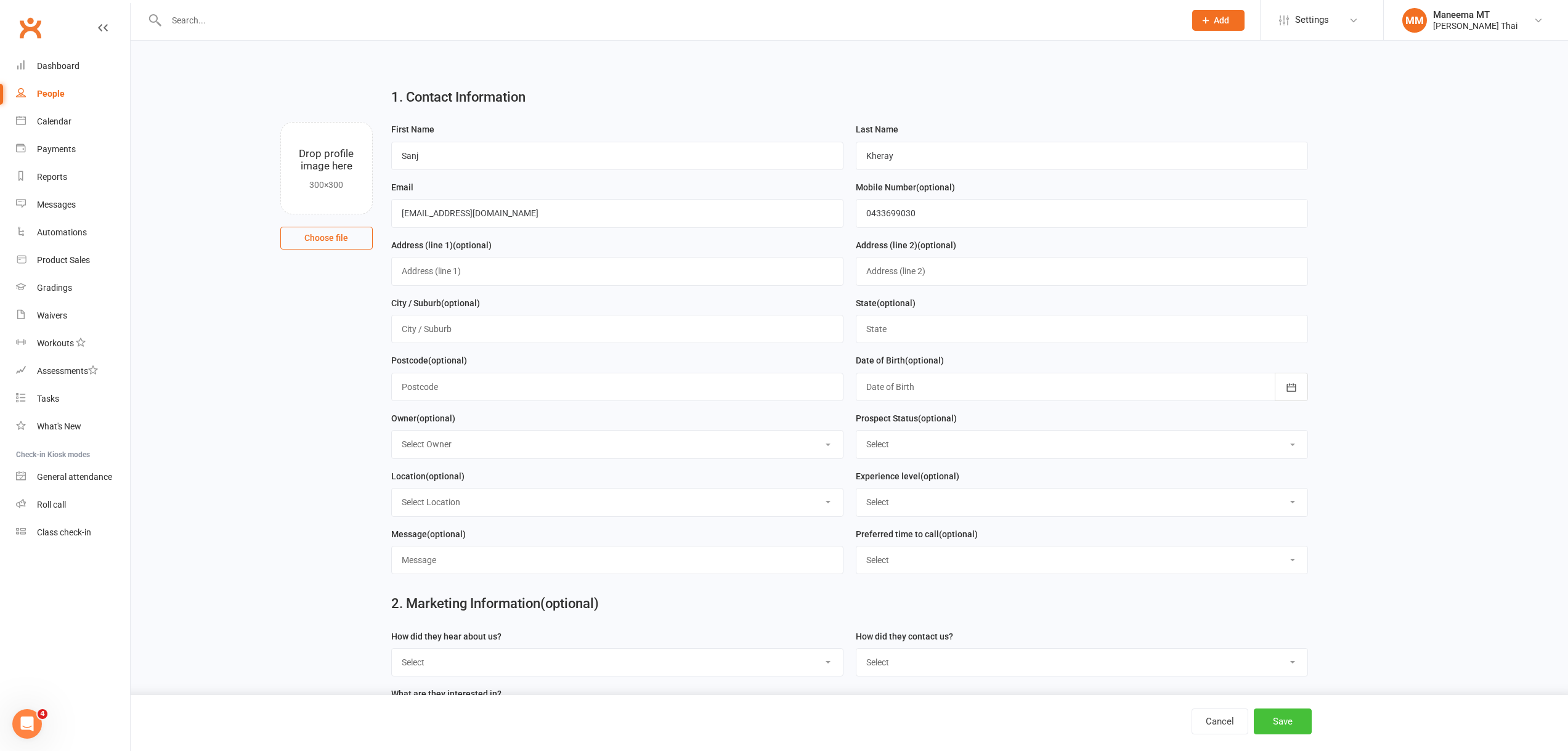
click at [1287, 711] on button "Save" at bounding box center [1282, 722] width 58 height 26
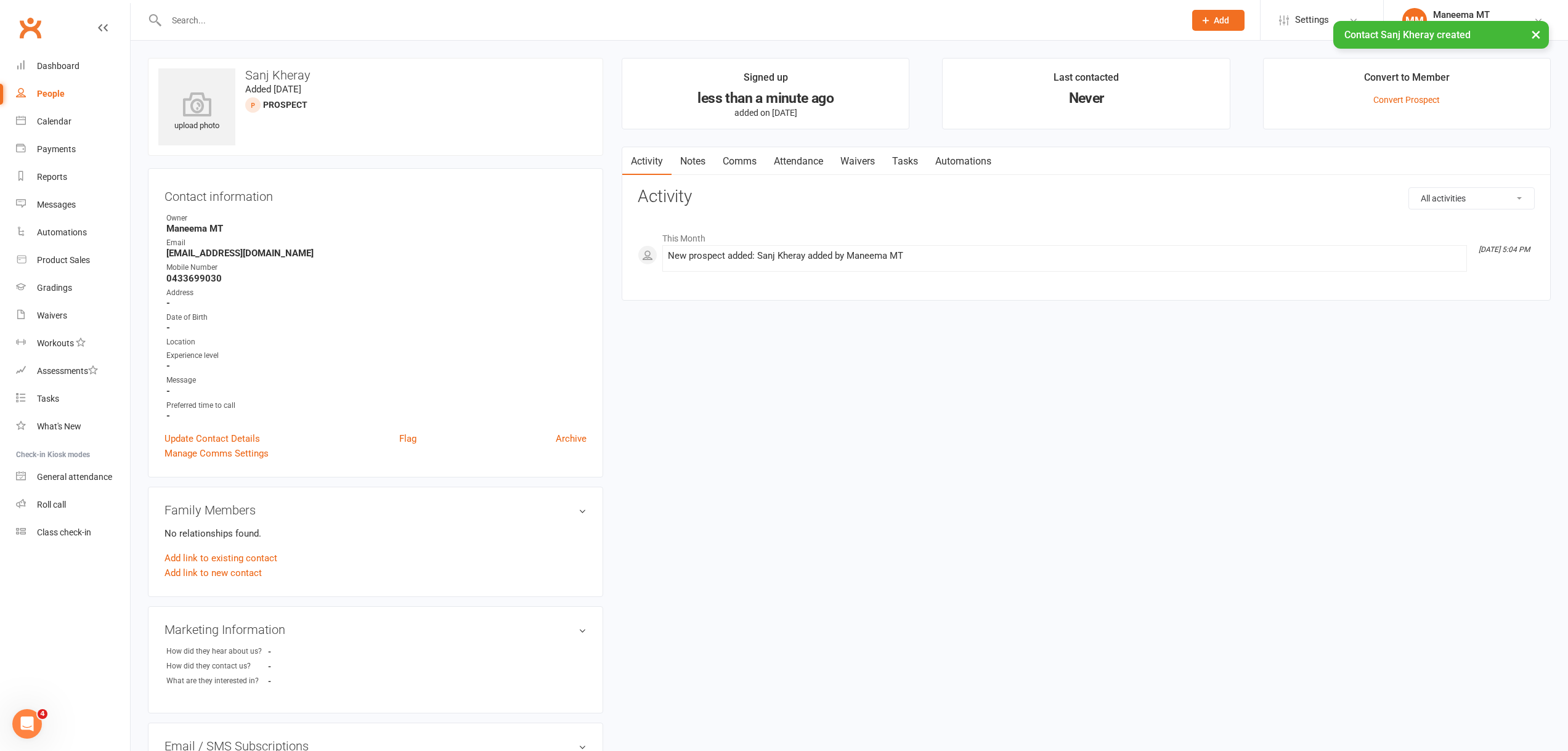
click at [856, 157] on link "Waivers" at bounding box center [858, 161] width 52 height 28
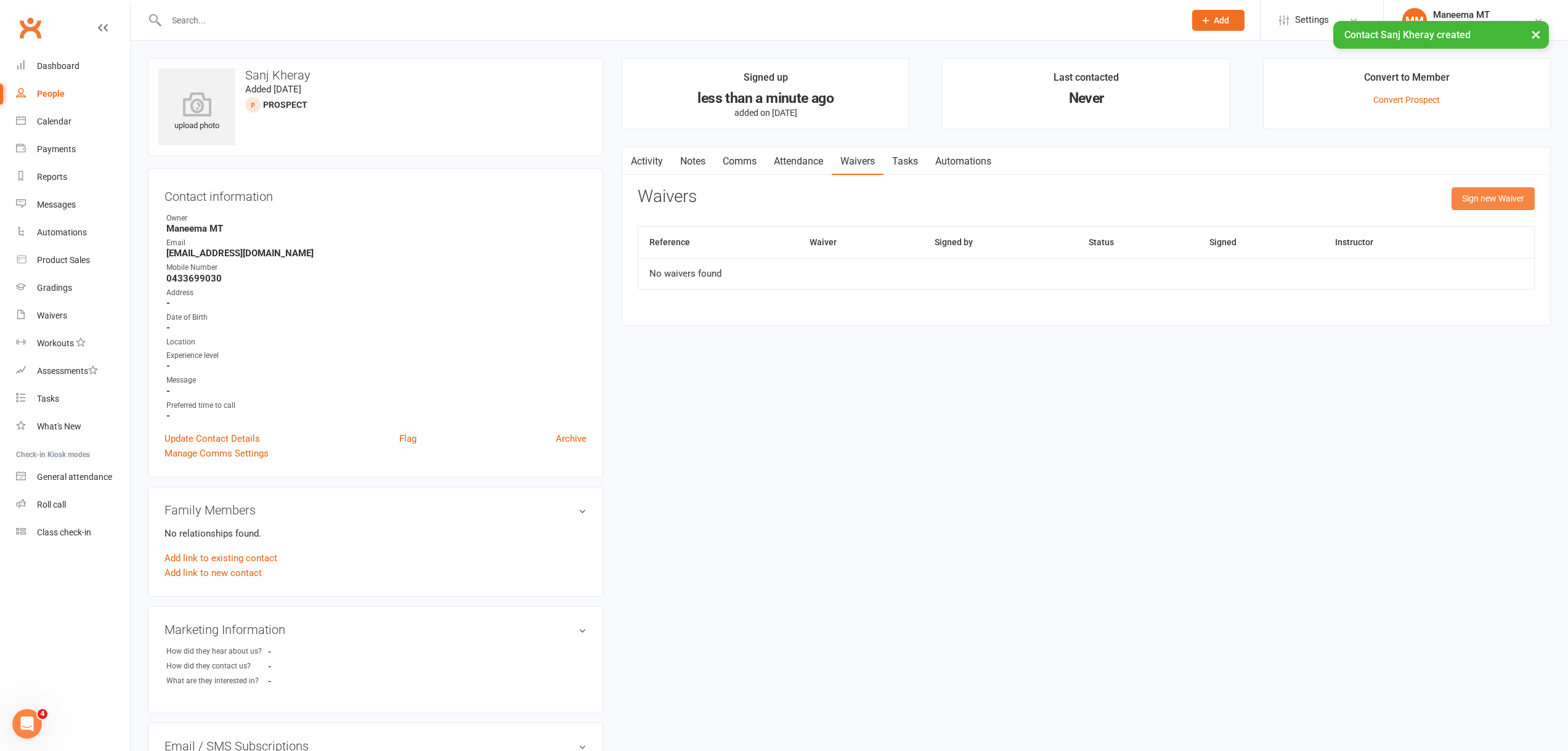
click at [1494, 195] on button "Sign new Waiver" at bounding box center [1494, 199] width 83 height 22
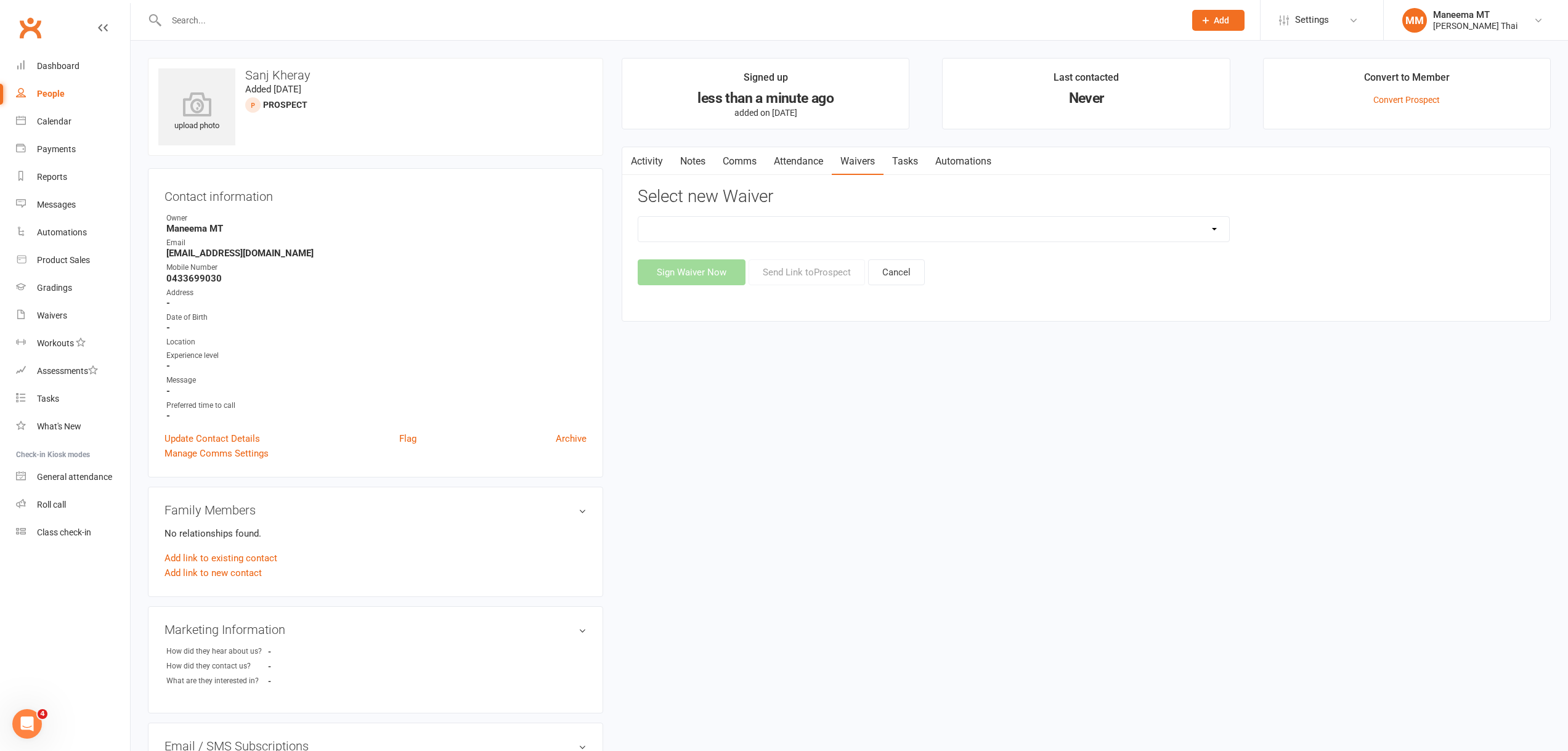
click at [733, 238] on select "2025_JUNE_Membership Sign Up Form 2-WEEK Beginners 101 Trial Pass $40 2-Week Be…" at bounding box center [933, 229] width 591 height 25
select select "11335"
click at [638, 217] on select "2025_JUNE_Membership Sign Up Form 2-WEEK Beginners 101 Trial Pass $40 2-Week Be…" at bounding box center [933, 229] width 591 height 25
click at [797, 261] on button "Send Link to [GEOGRAPHIC_DATA]" at bounding box center [807, 272] width 117 height 26
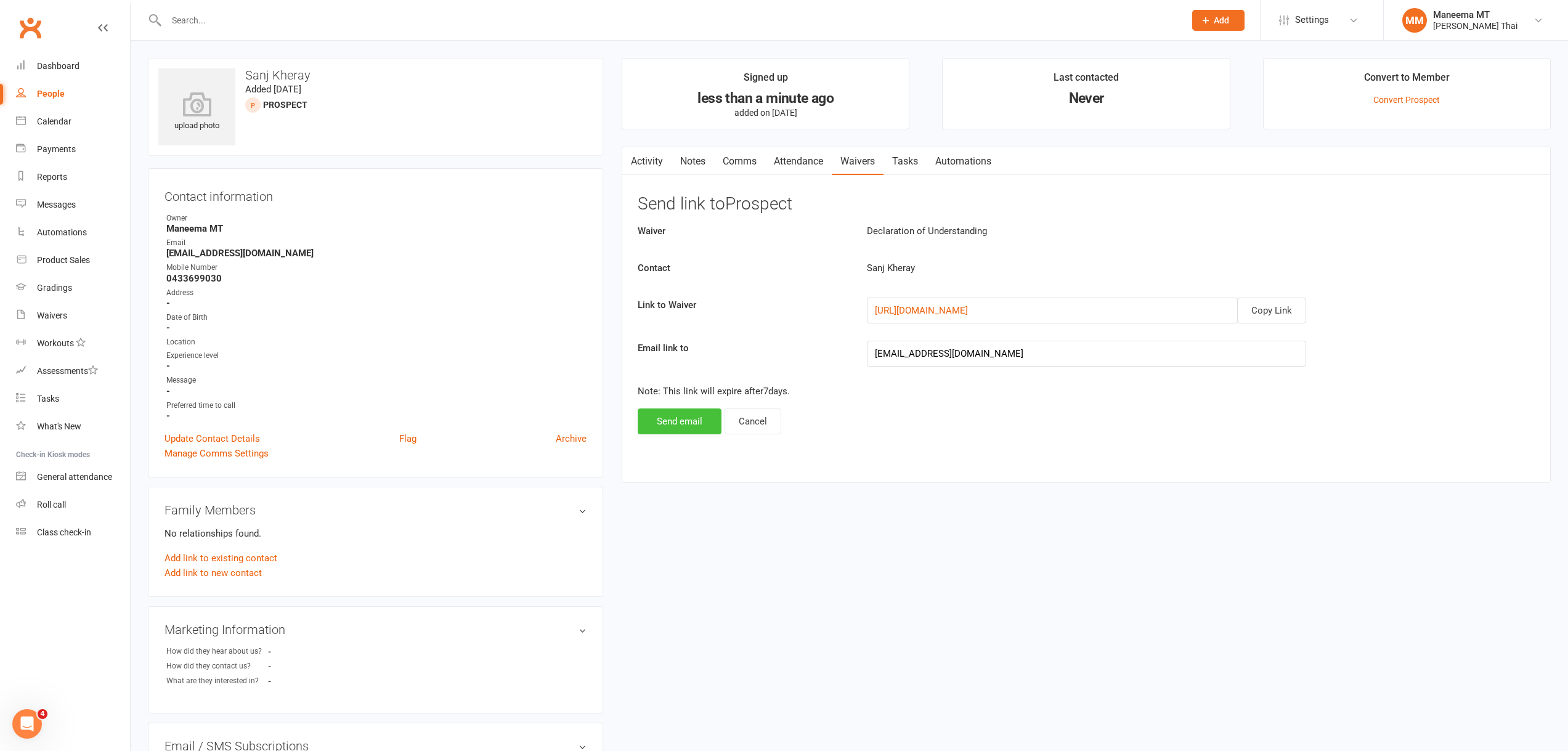
click at [695, 415] on button "Send email" at bounding box center [679, 421] width 84 height 26
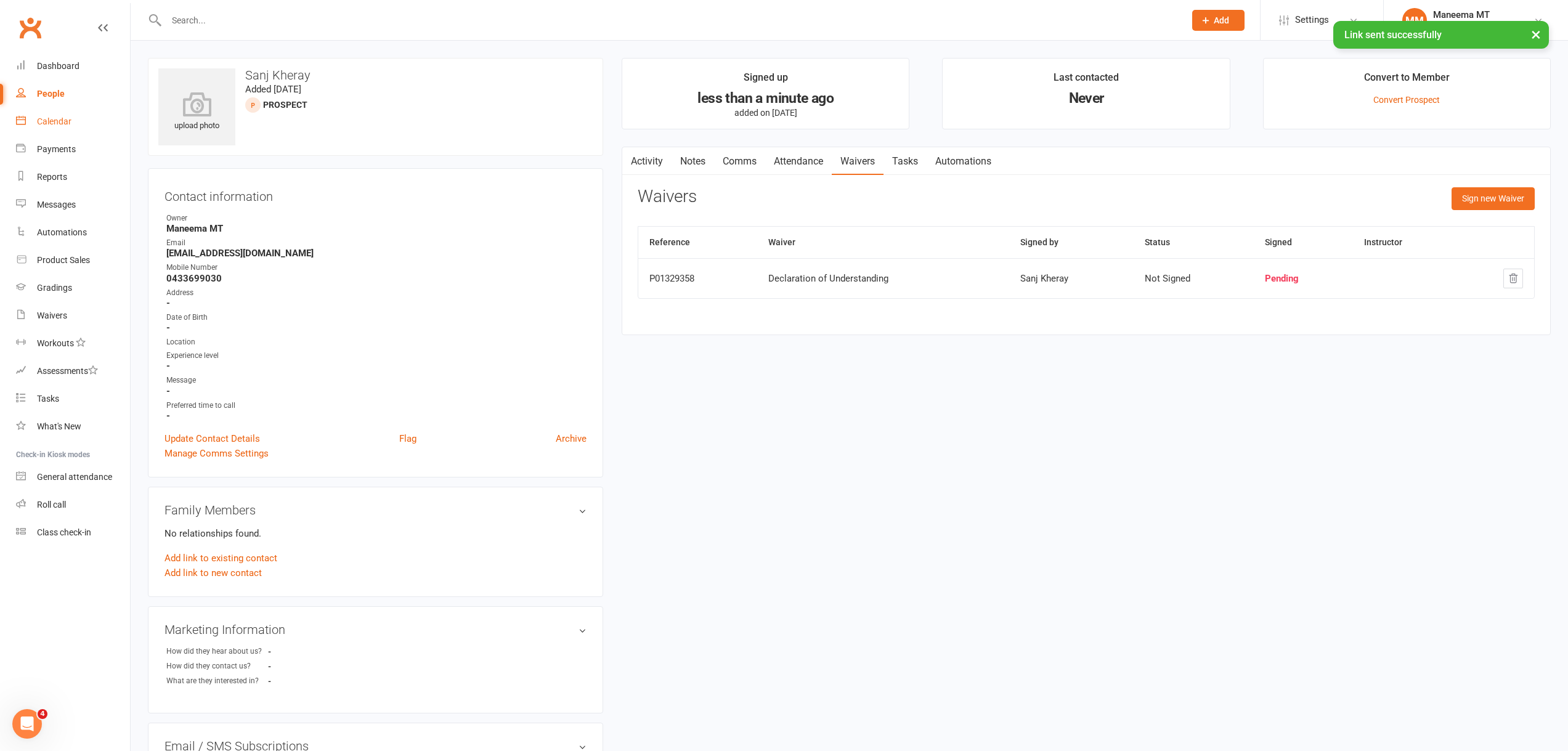
click at [55, 128] on link "Calendar" at bounding box center [73, 121] width 114 height 28
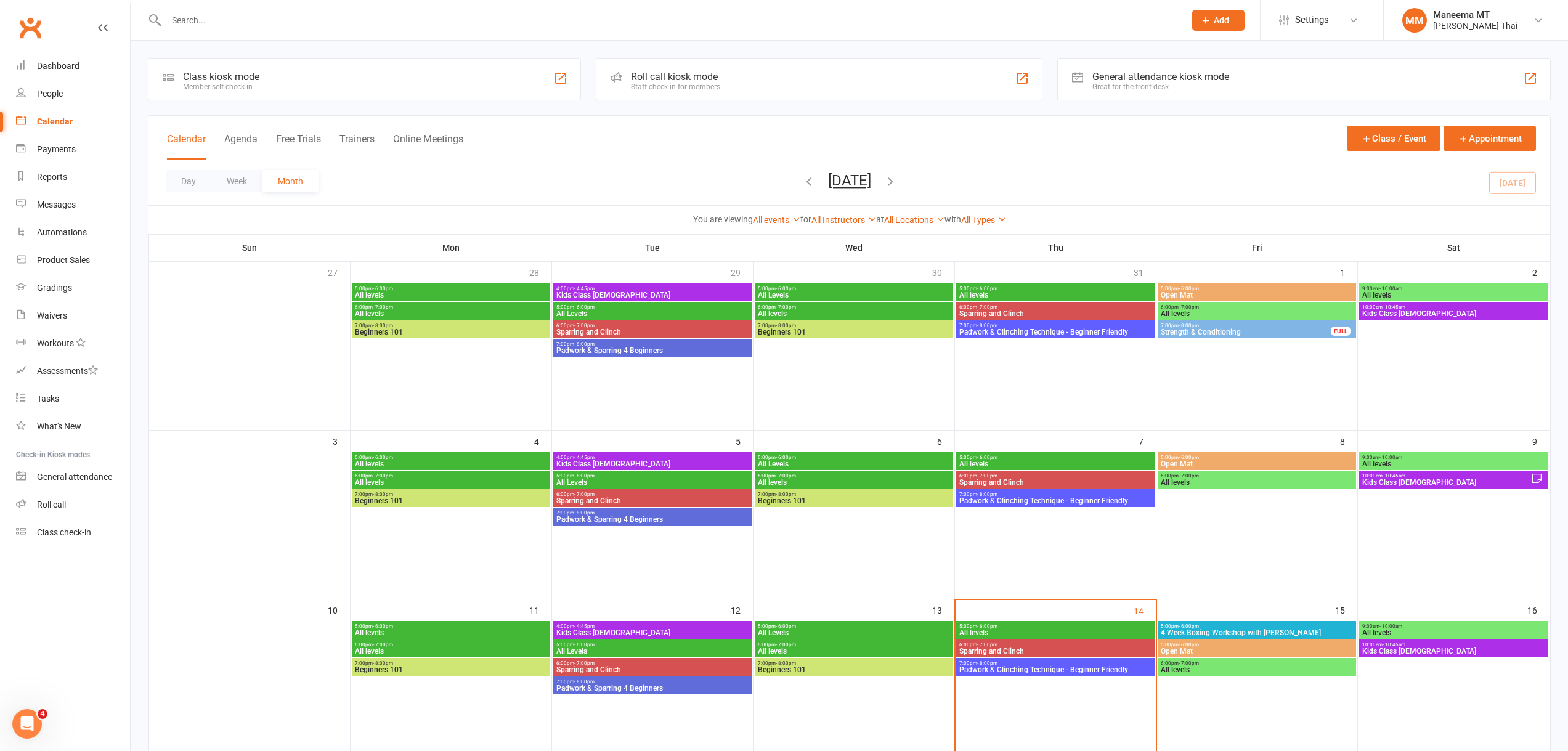
click at [1032, 626] on span "5:00pm - 6:00pm" at bounding box center [1056, 626] width 193 height 6
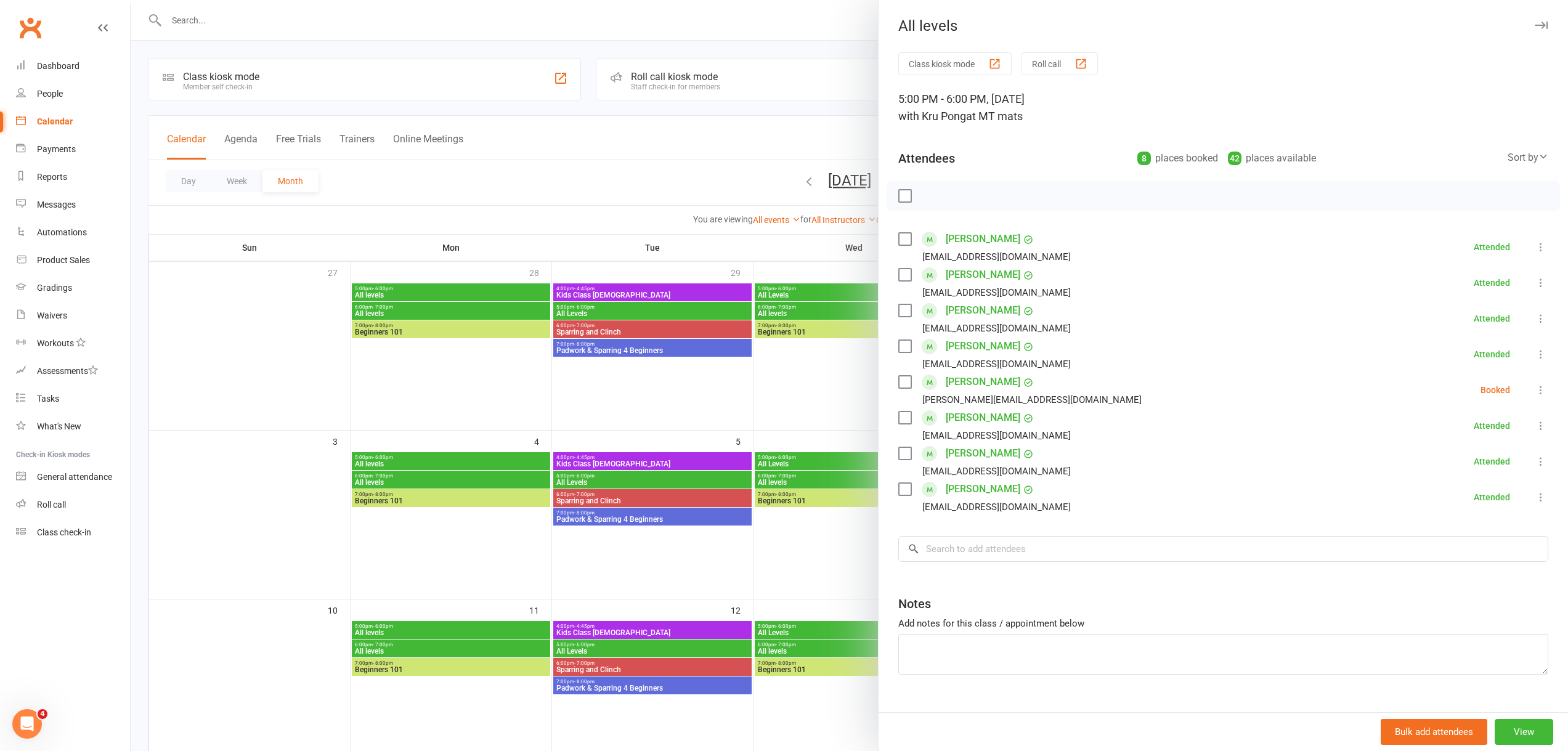
click at [698, 202] on div at bounding box center [849, 375] width 1437 height 751
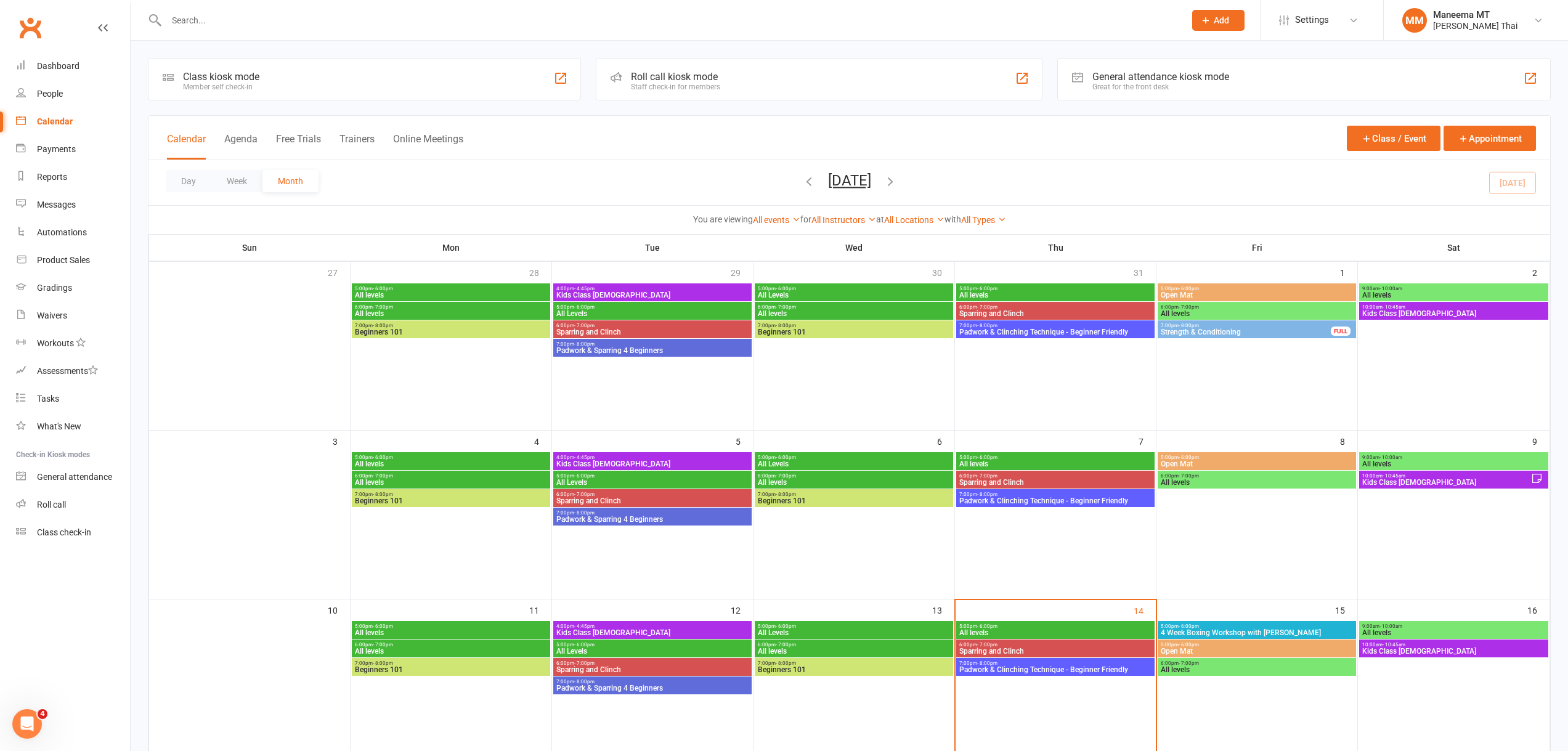
click at [1258, 624] on span "5:00pm - 6:00pm" at bounding box center [1257, 626] width 193 height 6
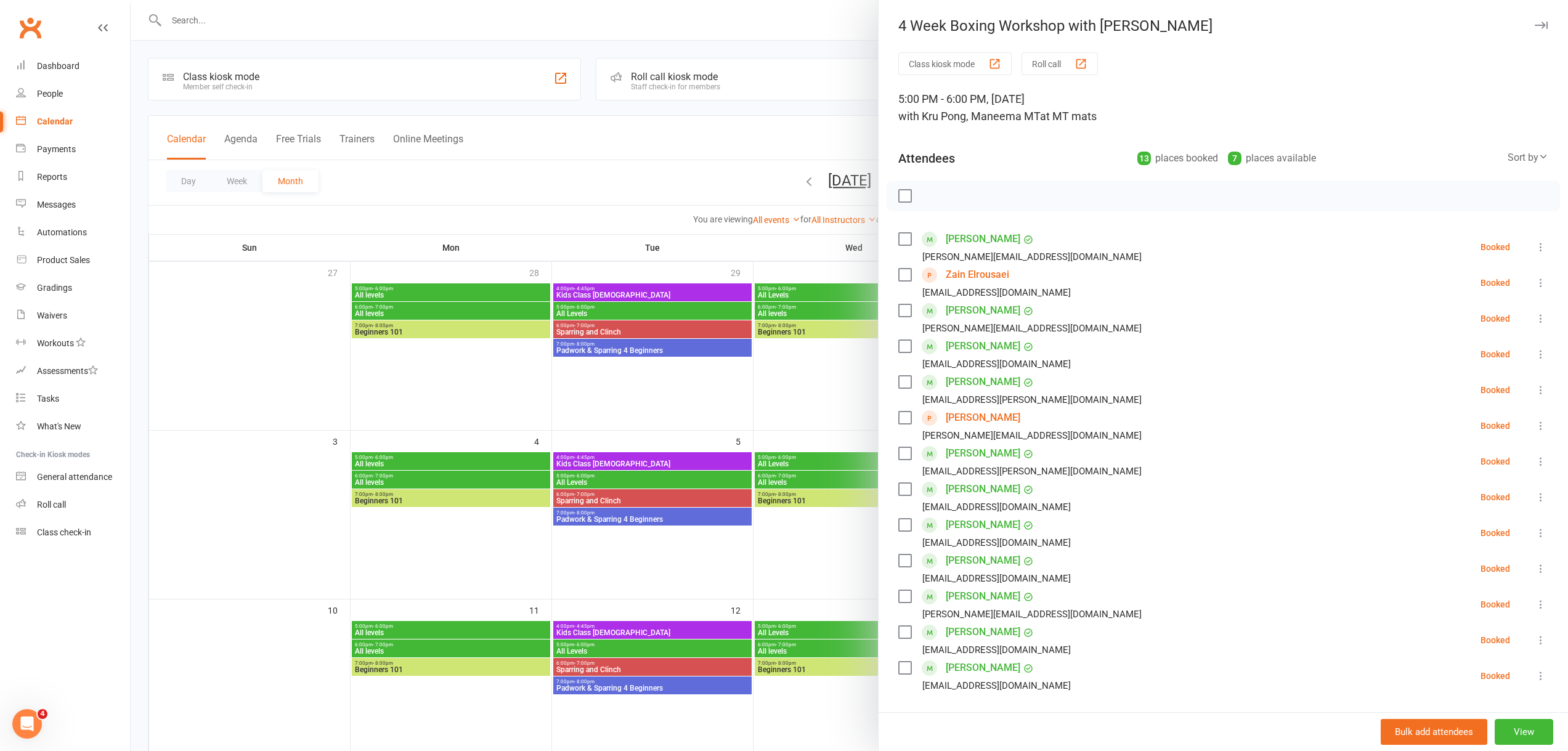
click at [678, 153] on div at bounding box center [849, 375] width 1437 height 751
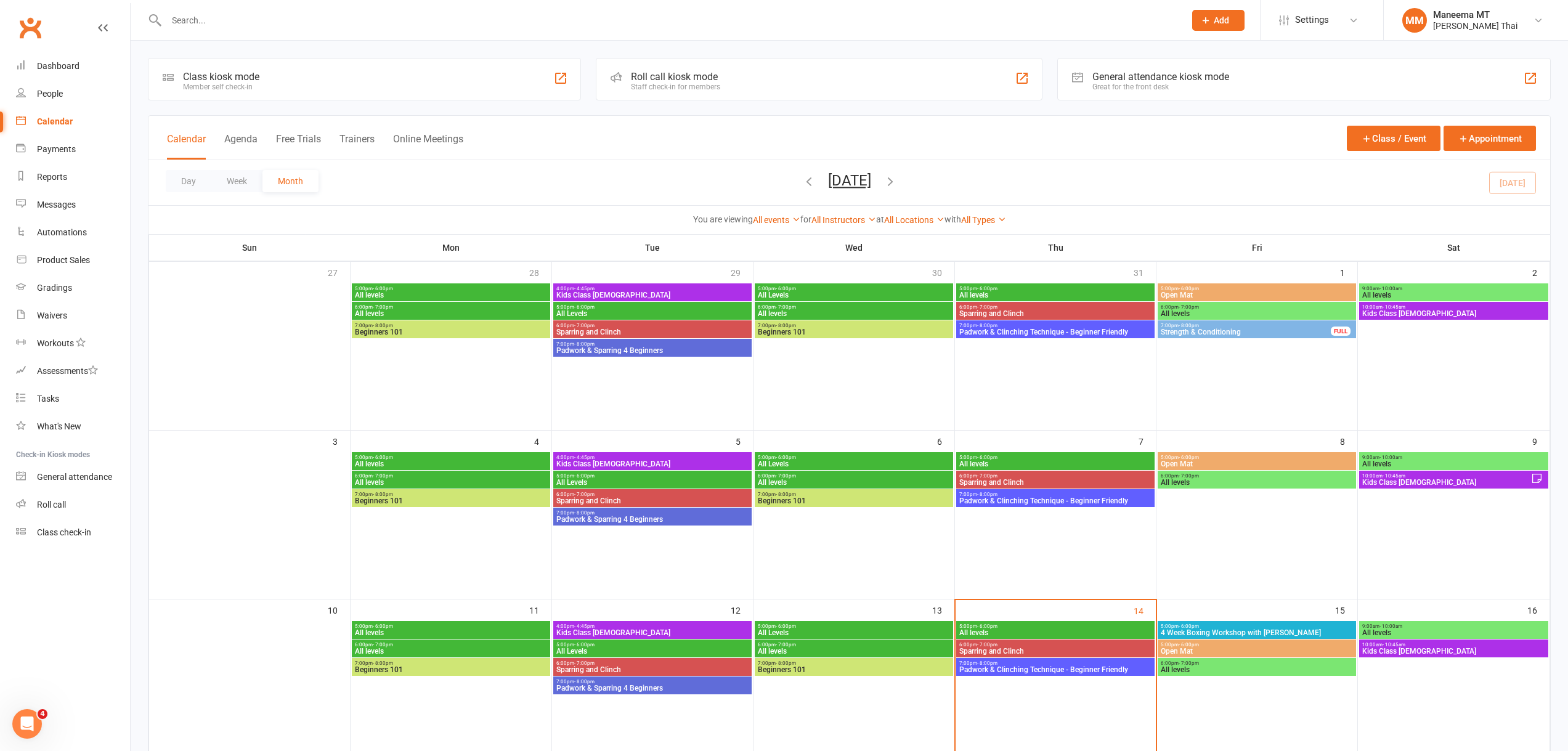
click at [1438, 477] on span "10:00am - 10:45am" at bounding box center [1447, 476] width 169 height 6
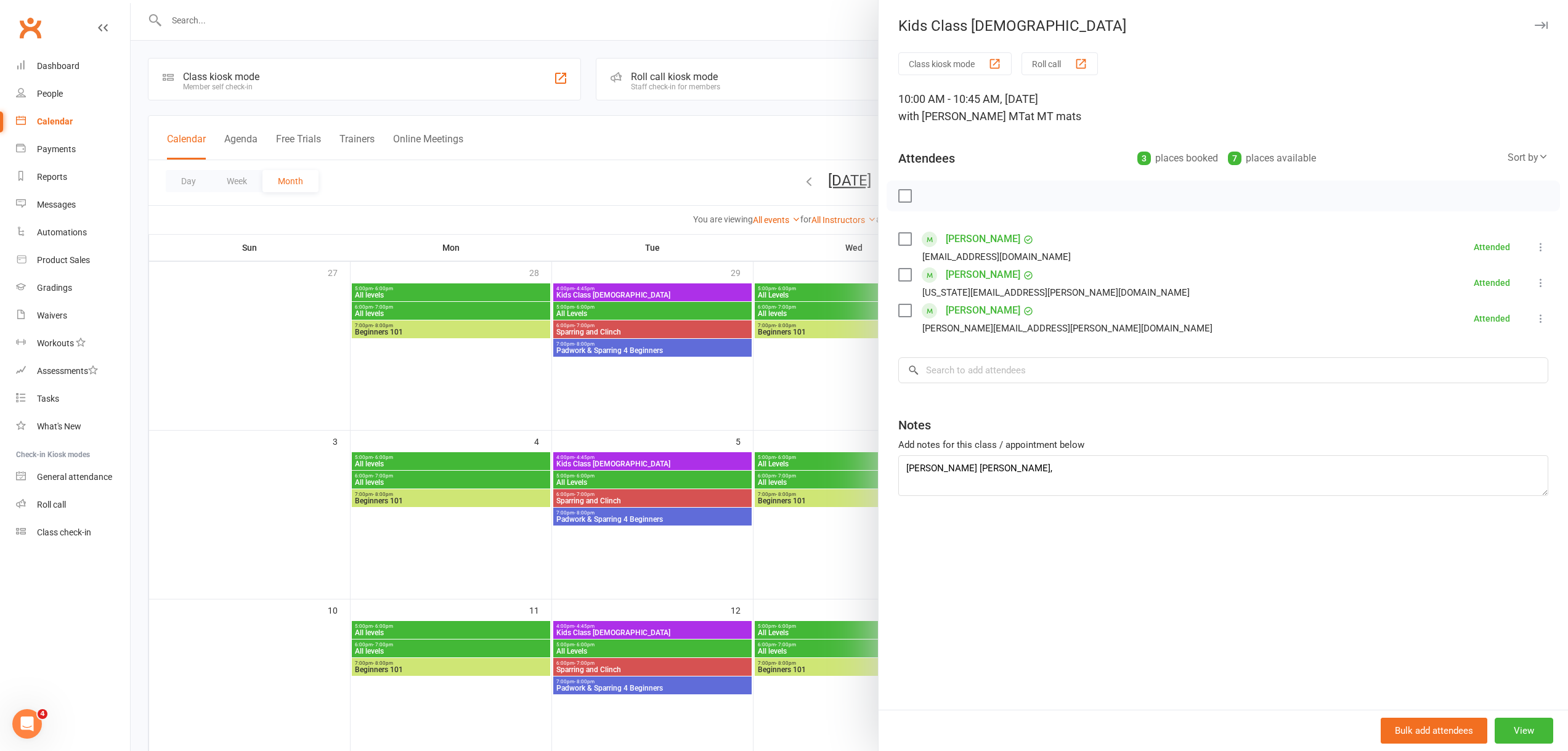
click at [508, 17] on div at bounding box center [849, 375] width 1437 height 751
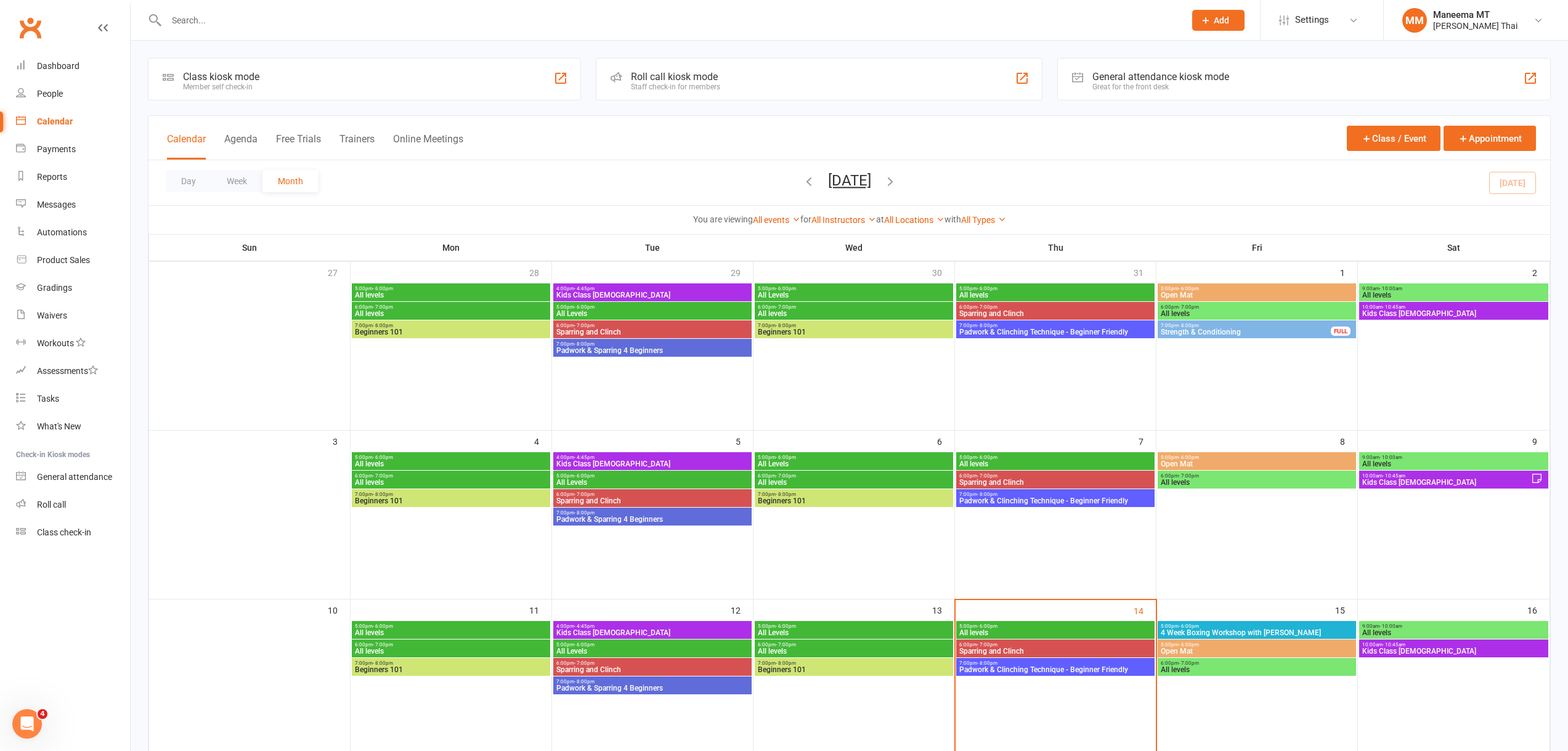
click at [518, 12] on input "text" at bounding box center [670, 20] width 1013 height 17
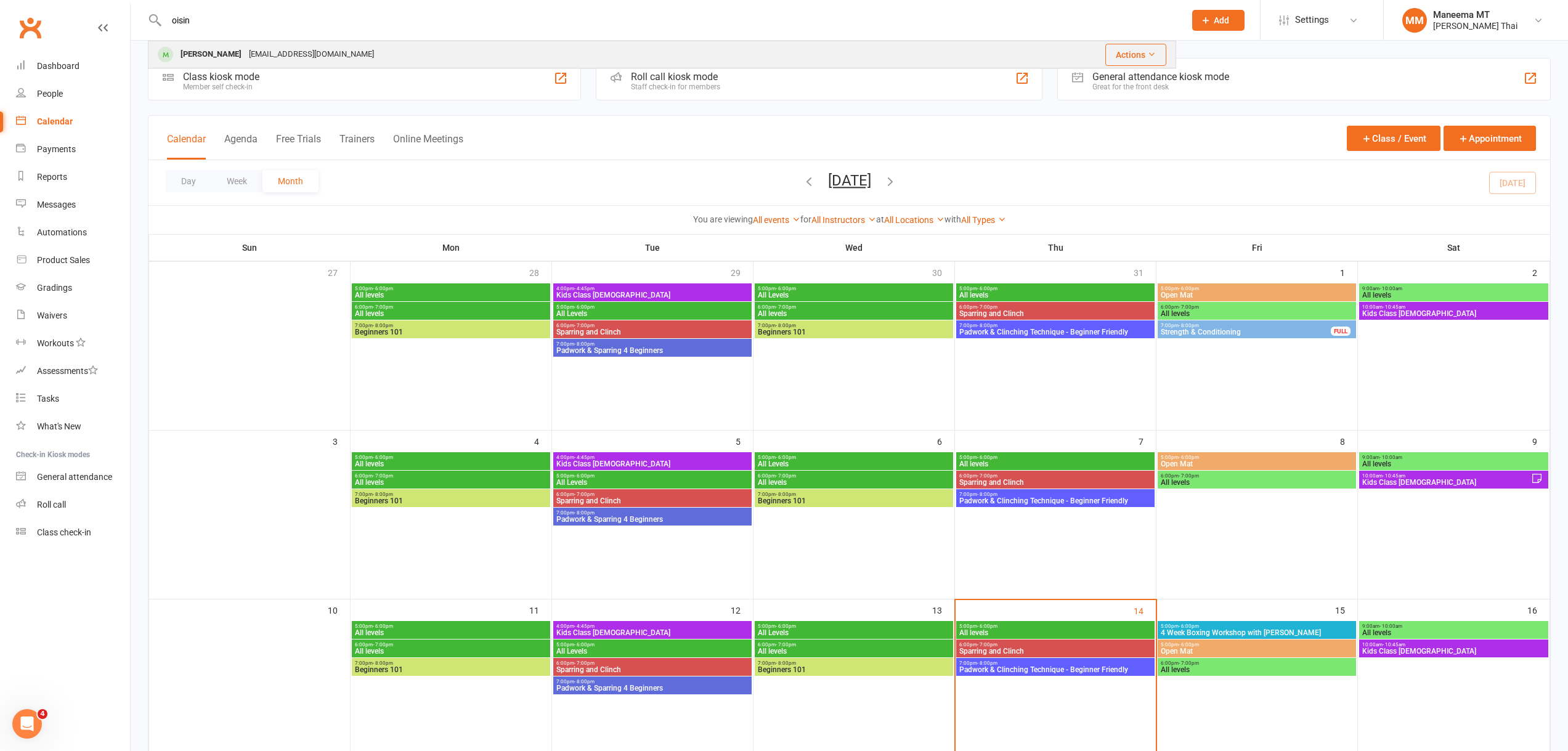
type input "oisin"
click at [587, 59] on div "[PERSON_NAME] [EMAIL_ADDRESS][DOMAIN_NAME]" at bounding box center [543, 54] width 787 height 25
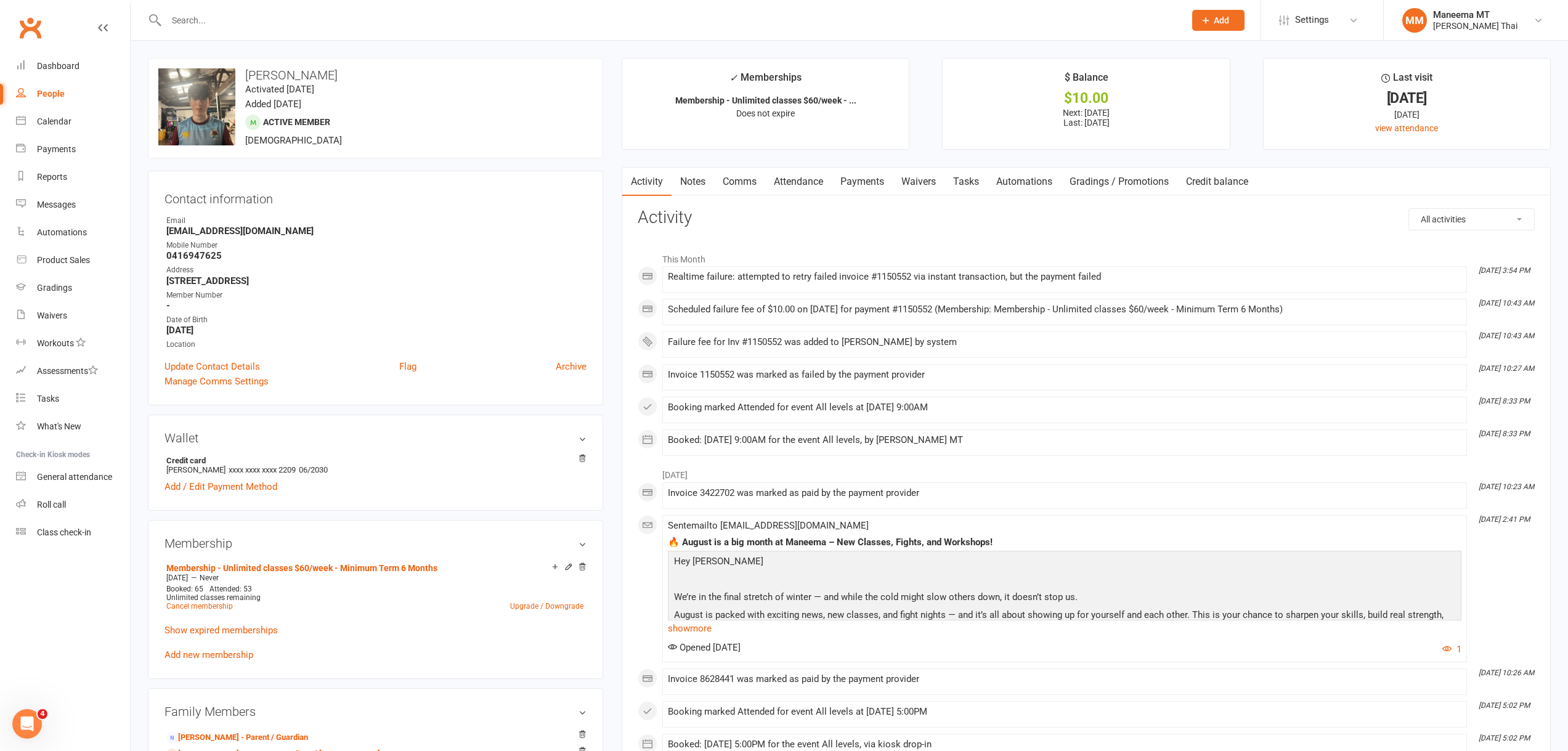
click at [880, 185] on link "Payments" at bounding box center [863, 181] width 61 height 28
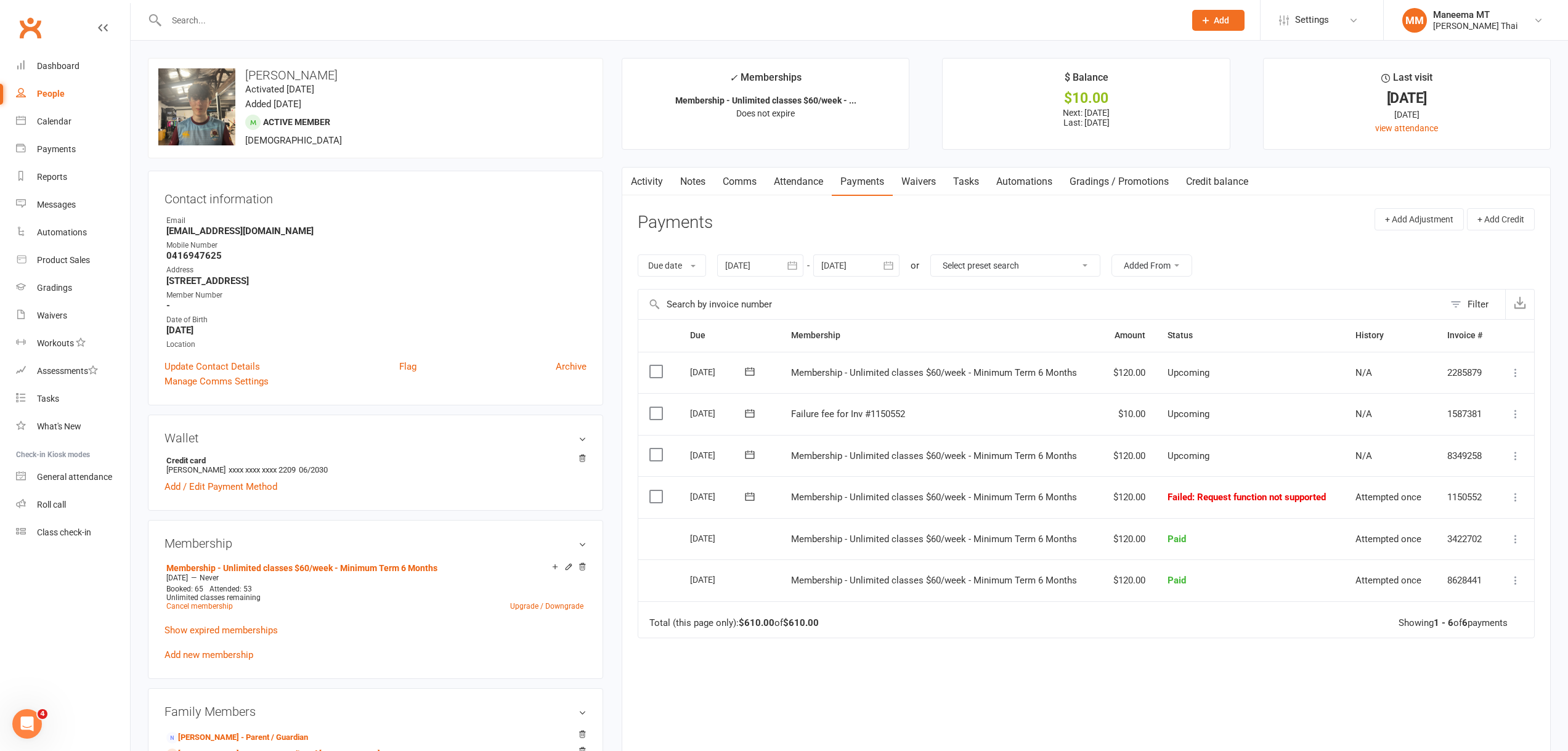
click at [1512, 495] on icon at bounding box center [1516, 496] width 12 height 12
click at [1433, 623] on link "Retry now" at bounding box center [1461, 620] width 122 height 25
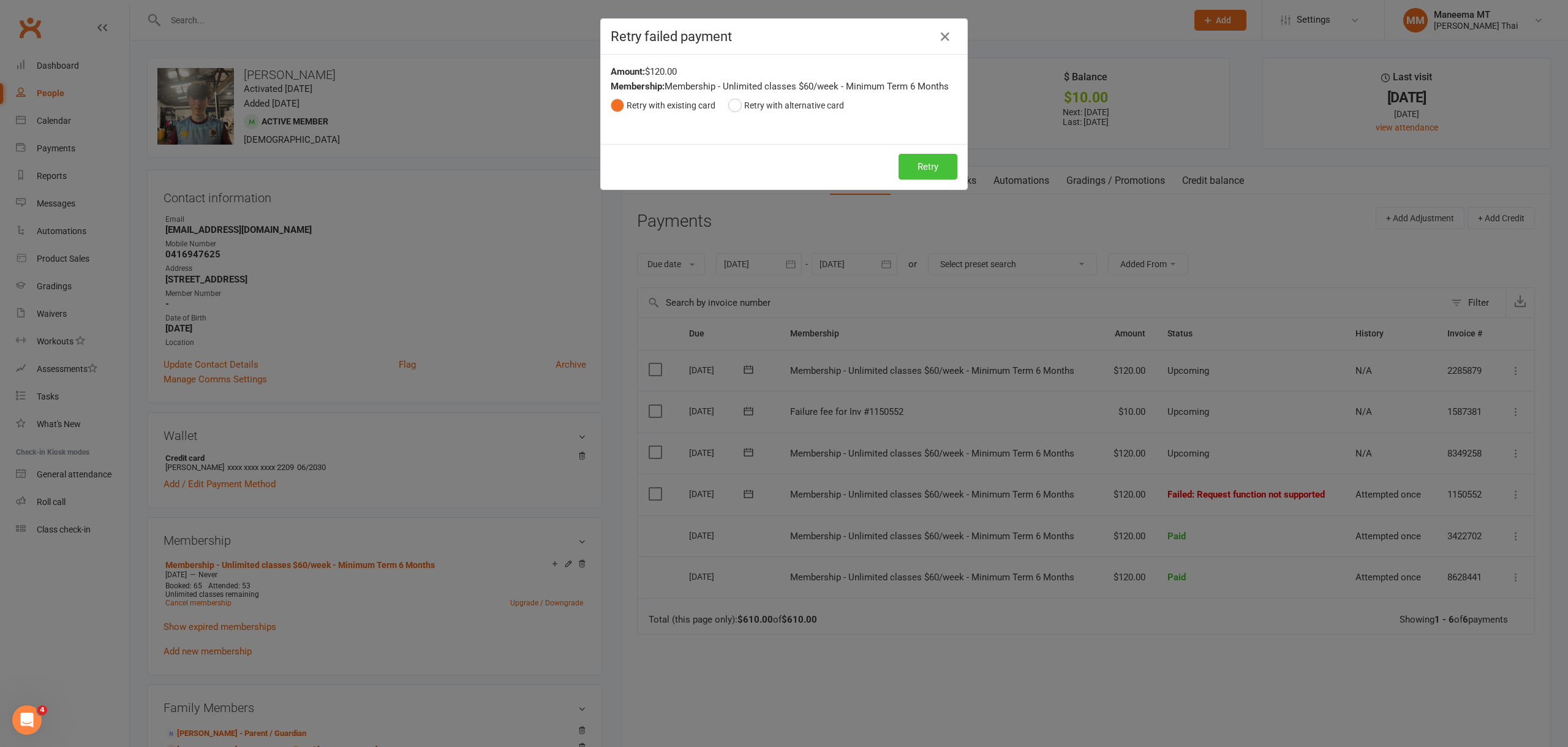
click at [901, 162] on button "Retry" at bounding box center [928, 166] width 59 height 26
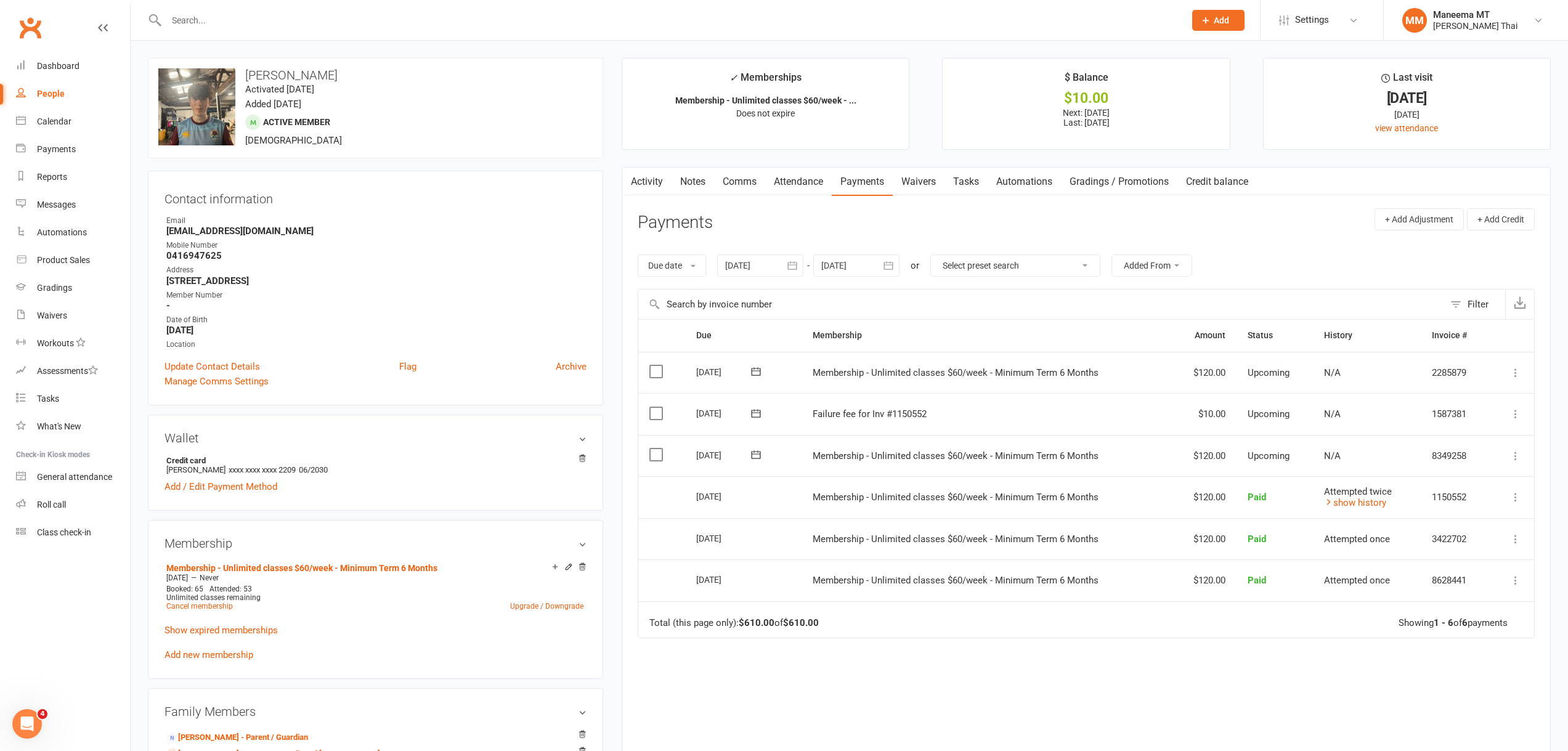
click at [596, 25] on input "text" at bounding box center [670, 20] width 1013 height 17
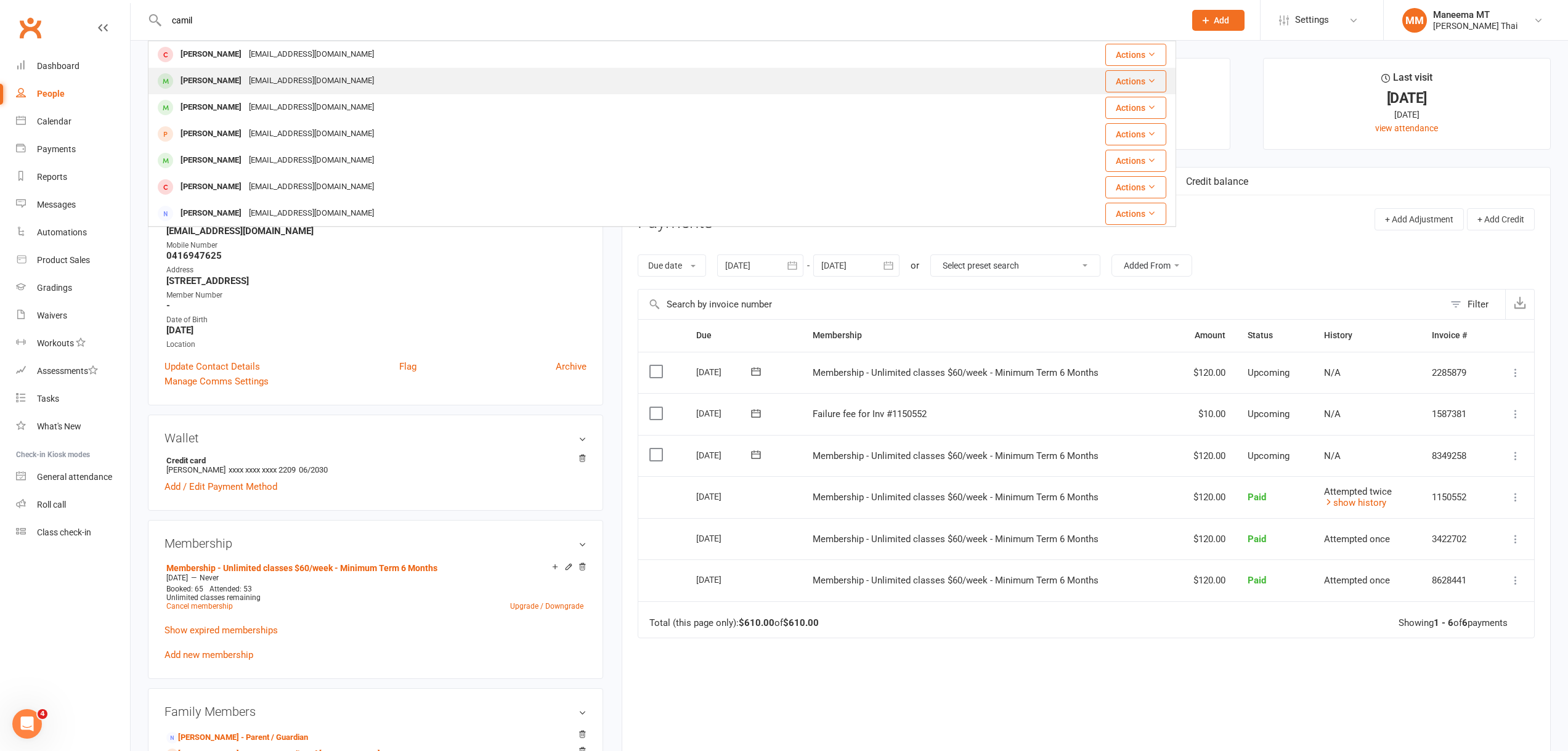
type input "camil"
click at [521, 81] on div "[PERSON_NAME] [EMAIL_ADDRESS][DOMAIN_NAME]" at bounding box center [576, 80] width 854 height 25
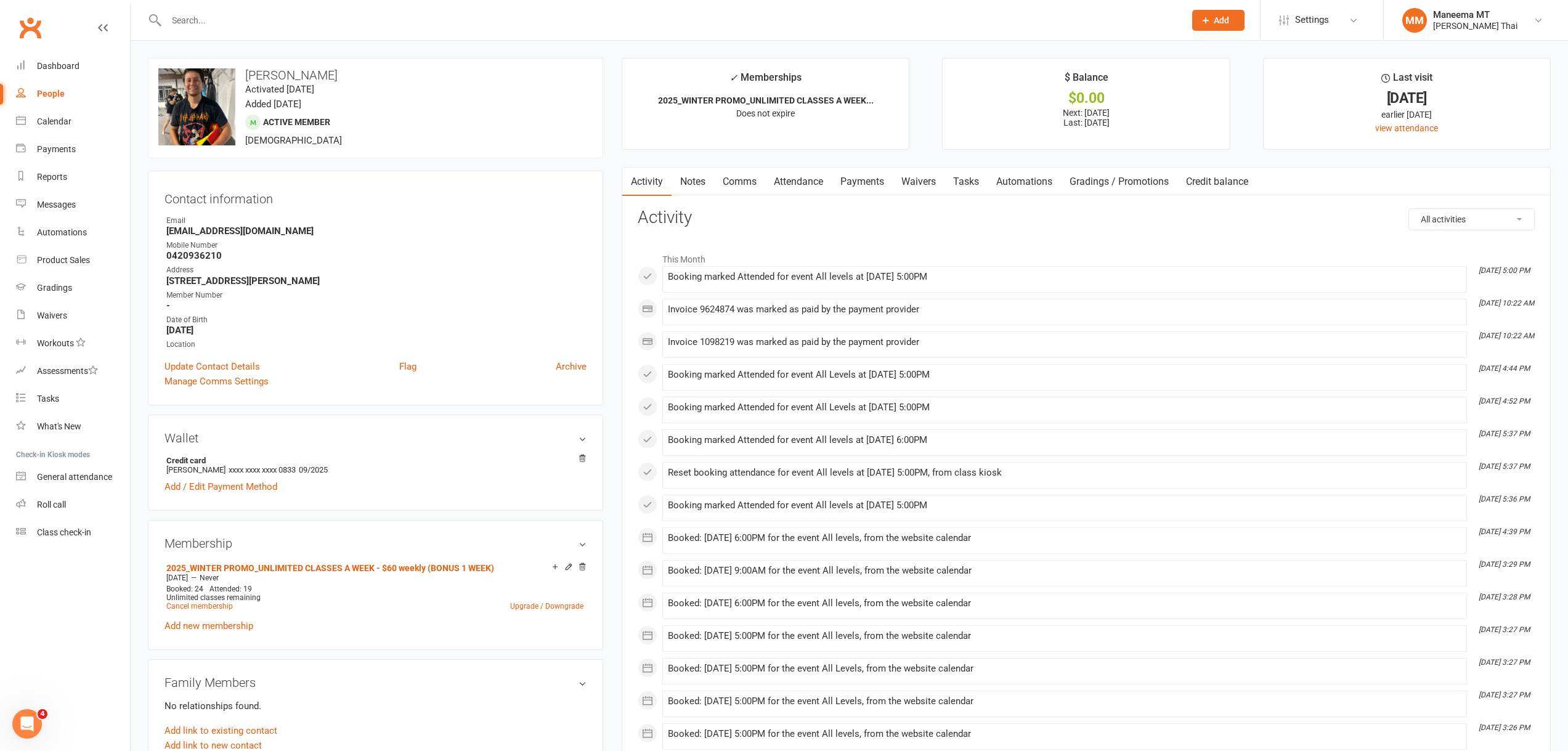
click at [861, 186] on link "Payments" at bounding box center [863, 181] width 61 height 28
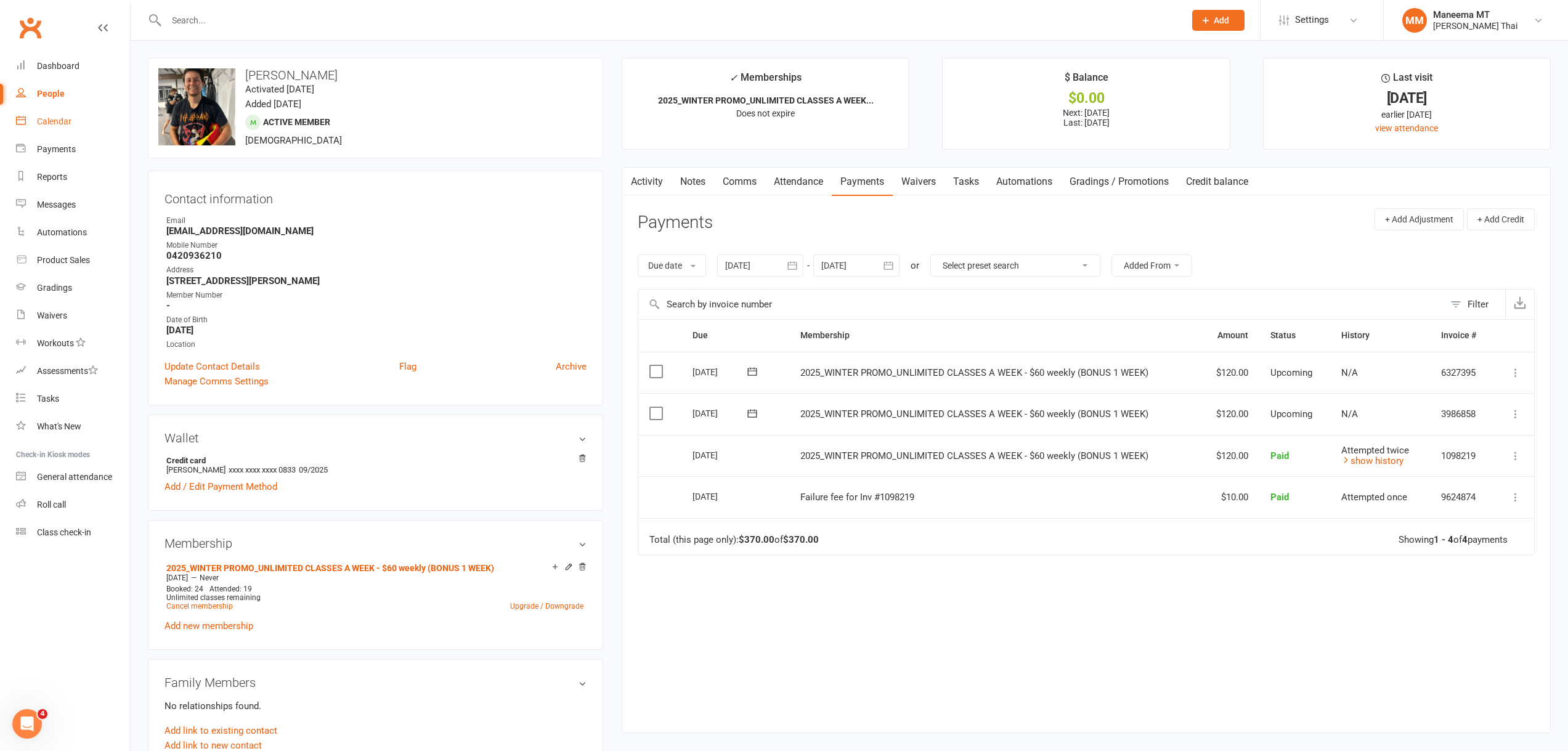
click at [101, 113] on link "Calendar" at bounding box center [73, 121] width 114 height 28
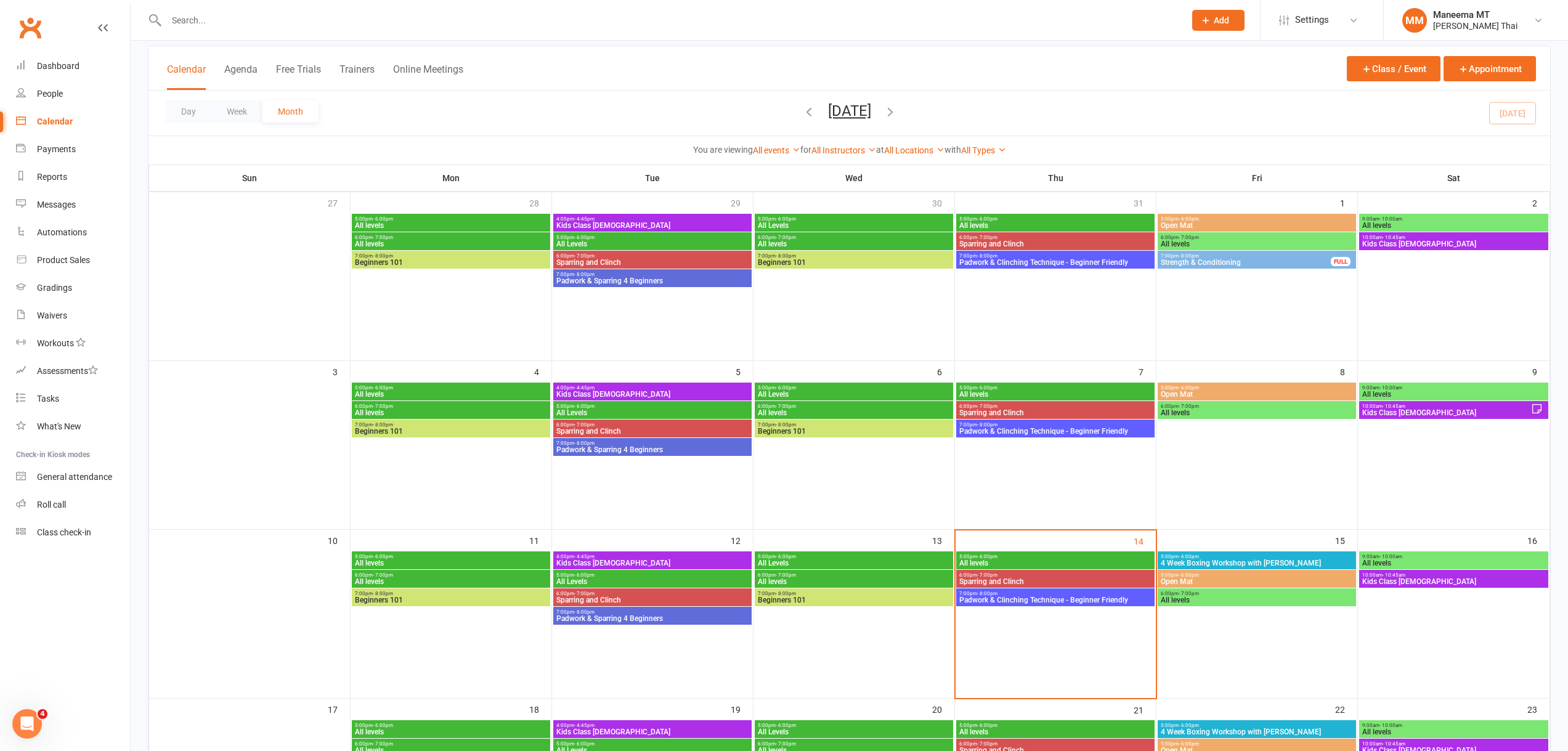
scroll to position [123, 0]
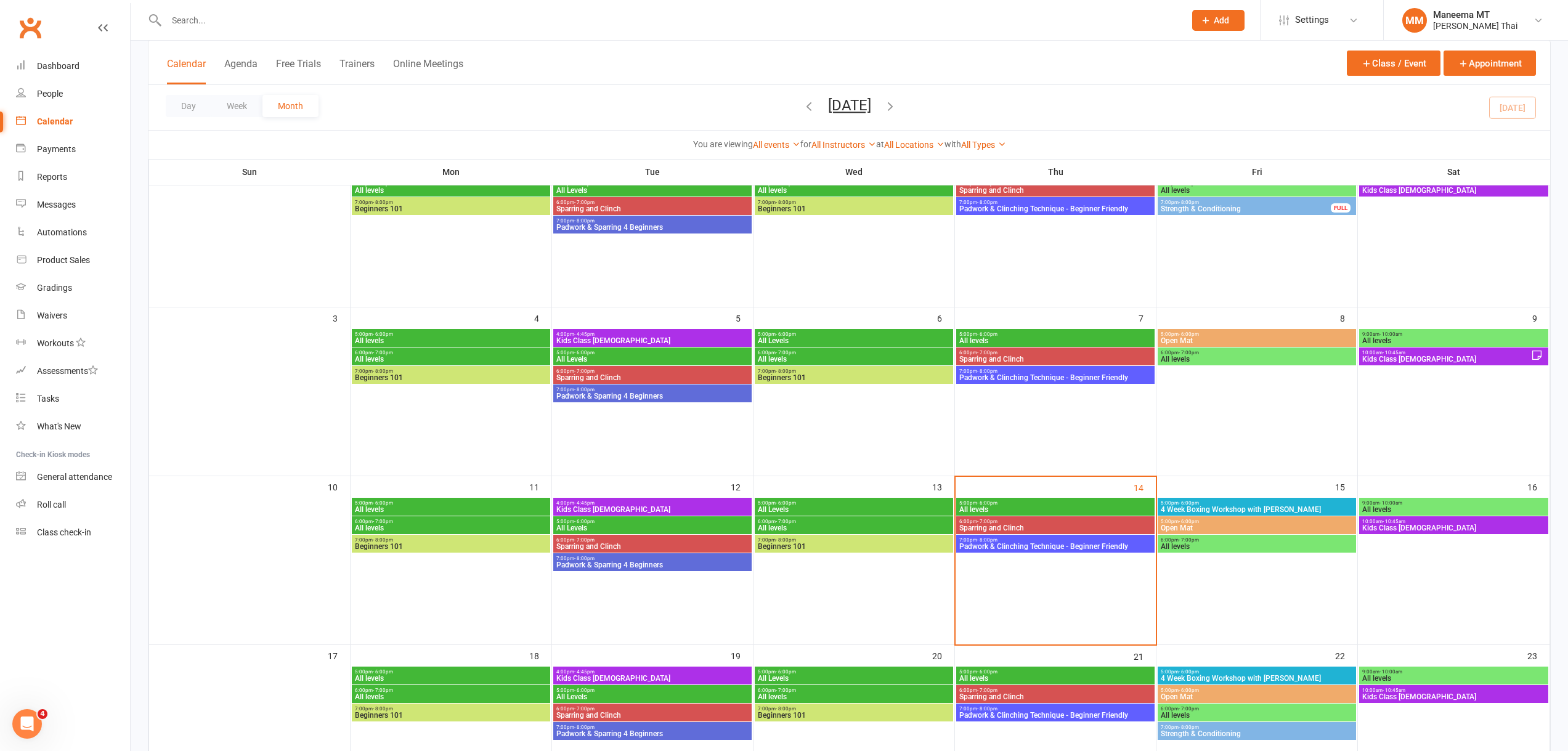
click at [1061, 526] on span "Sparring and Clinch" at bounding box center [1056, 528] width 193 height 7
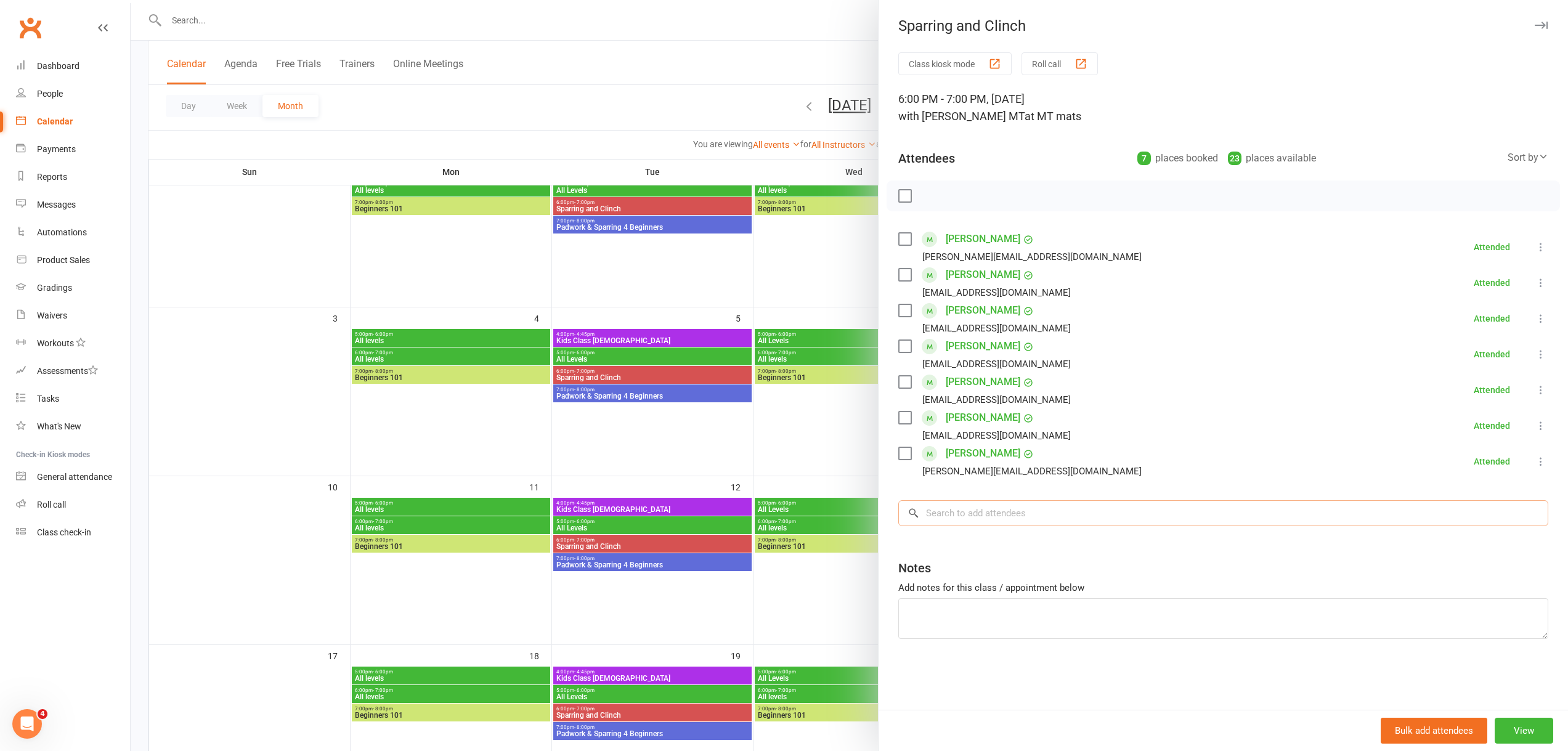
click at [1013, 520] on input "search" at bounding box center [1223, 513] width 650 height 26
